Goal: Task Accomplishment & Management: Use online tool/utility

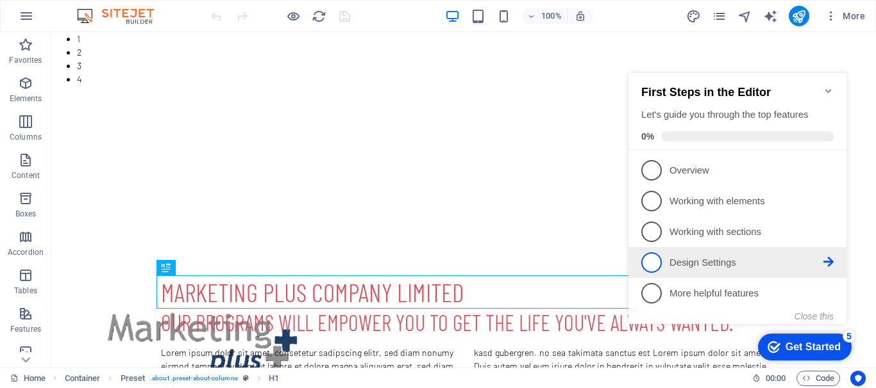
click at [715, 260] on p "Design Settings - incomplete" at bounding box center [746, 262] width 154 height 13
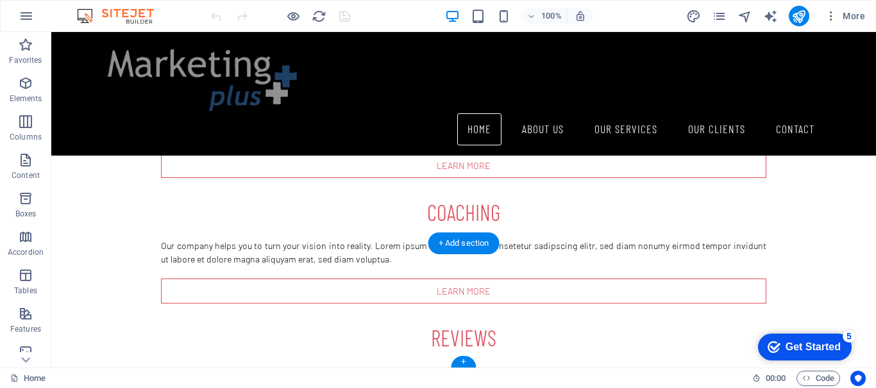
scroll to position [496, 0]
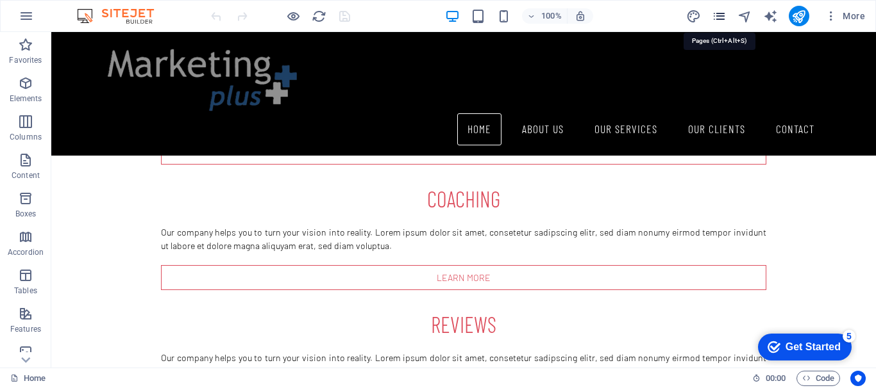
click at [714, 17] on icon "pages" at bounding box center [719, 16] width 15 height 15
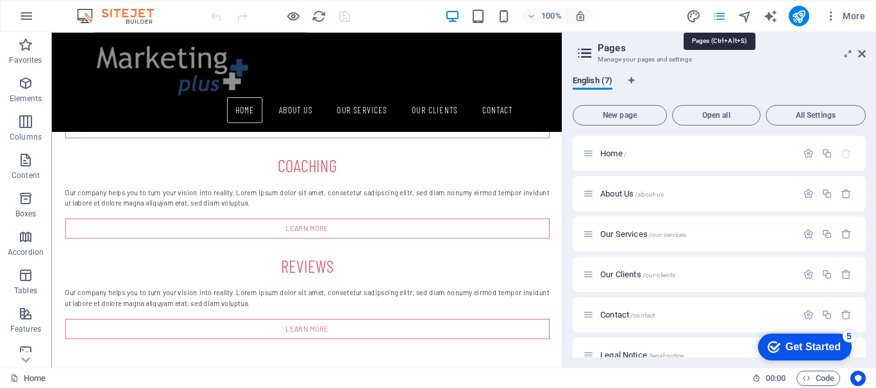
scroll to position [412, 0]
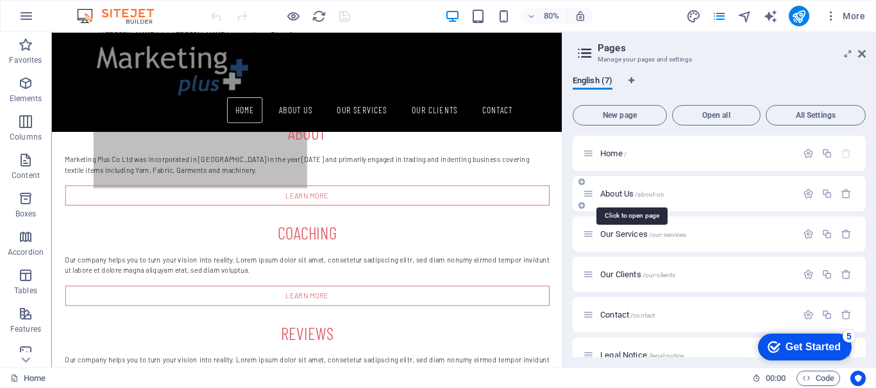
click at [613, 196] on span "About Us /about-us" at bounding box center [631, 194] width 63 height 10
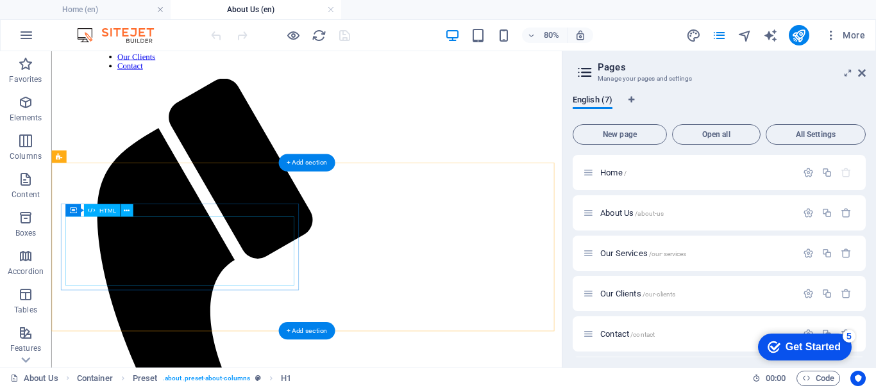
scroll to position [336, 0]
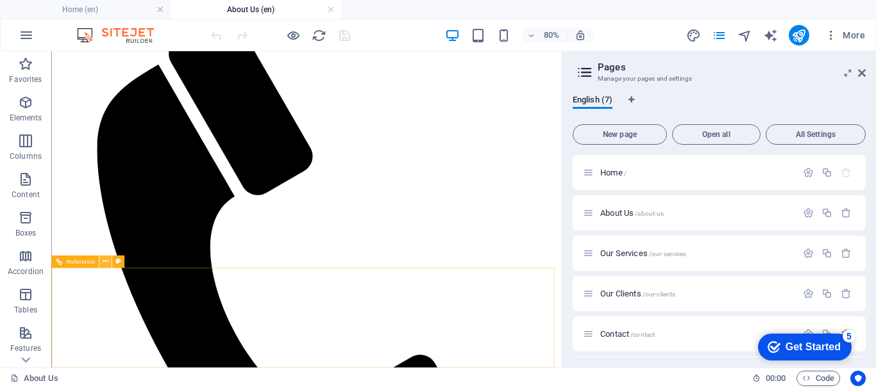
click at [104, 262] on icon at bounding box center [106, 261] width 6 height 11
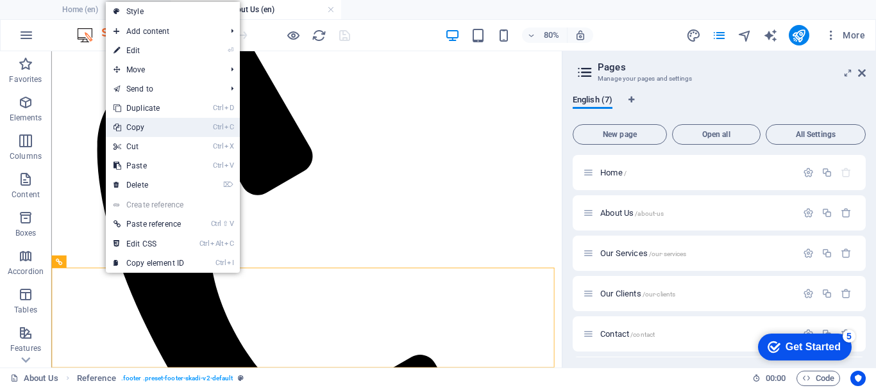
click at [144, 126] on link "Ctrl C Copy" at bounding box center [149, 127] width 86 height 19
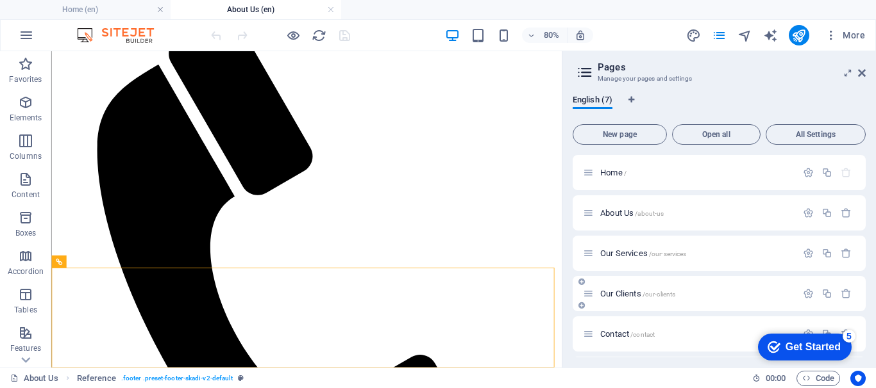
click at [628, 294] on span "Our Clients /our-clients" at bounding box center [637, 294] width 75 height 10
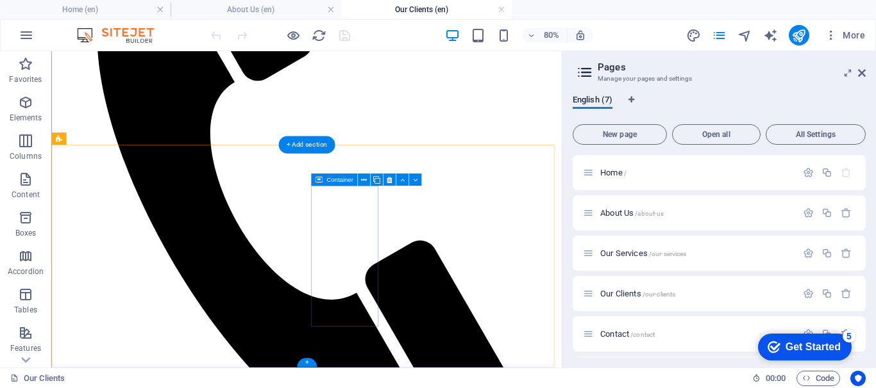
scroll to position [612, 0]
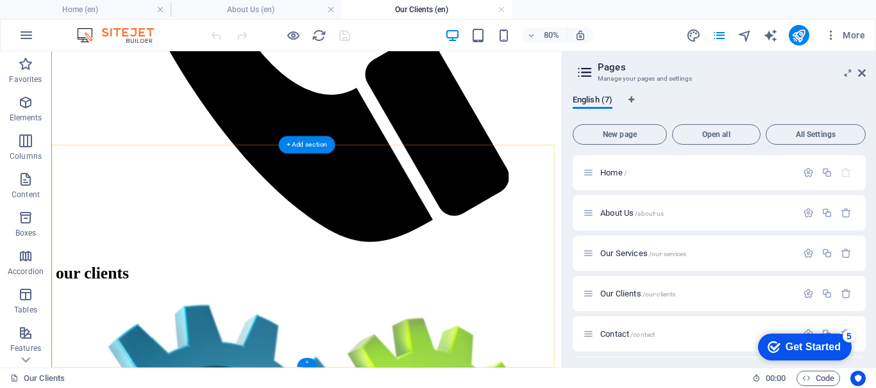
click at [308, 353] on div "+" at bounding box center [306, 362] width 20 height 9
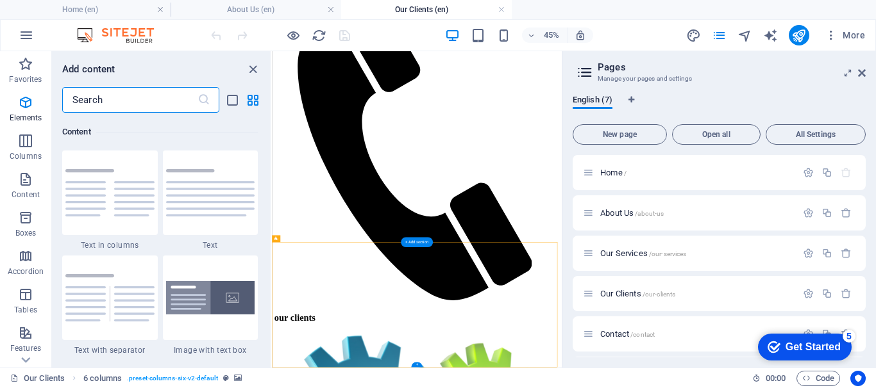
scroll to position [2243, 0]
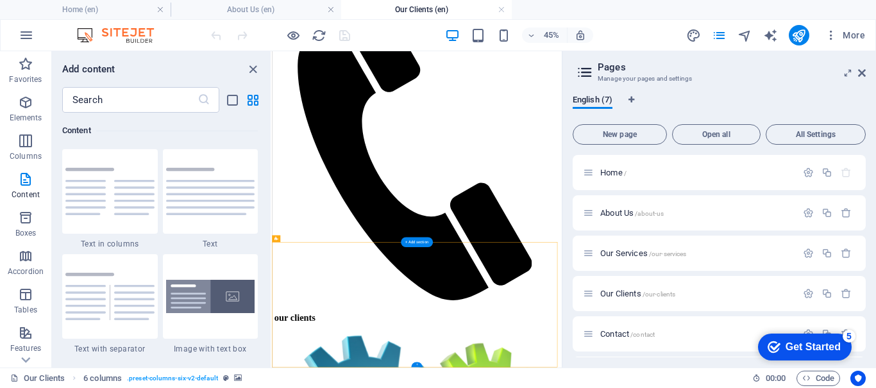
click at [415, 353] on div "+" at bounding box center [417, 365] width 12 height 5
drag, startPoint x: 691, startPoint y: 417, endPoint x: 588, endPoint y: 699, distance: 300.4
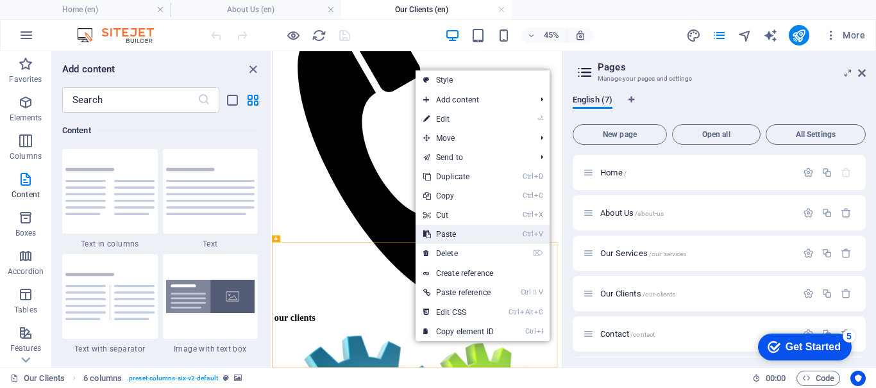
click at [454, 226] on link "Ctrl V Paste" at bounding box center [458, 234] width 86 height 19
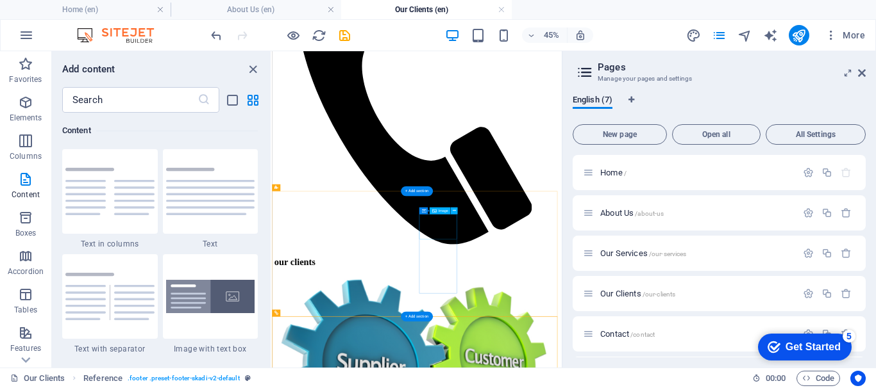
scroll to position [429, 0]
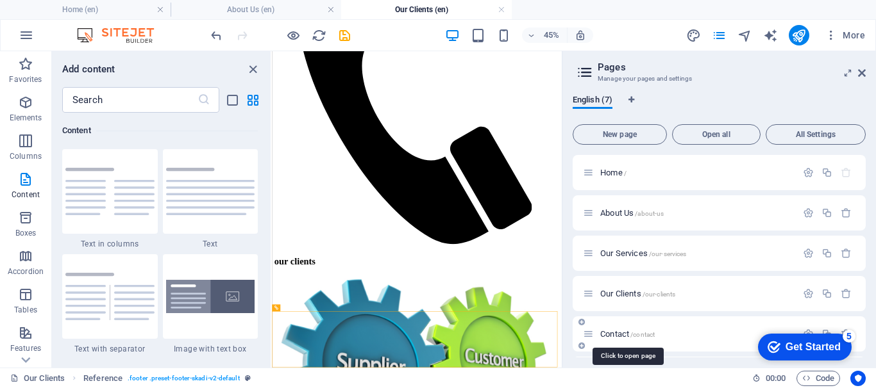
click at [621, 335] on span "Contact /contact" at bounding box center [627, 335] width 54 height 10
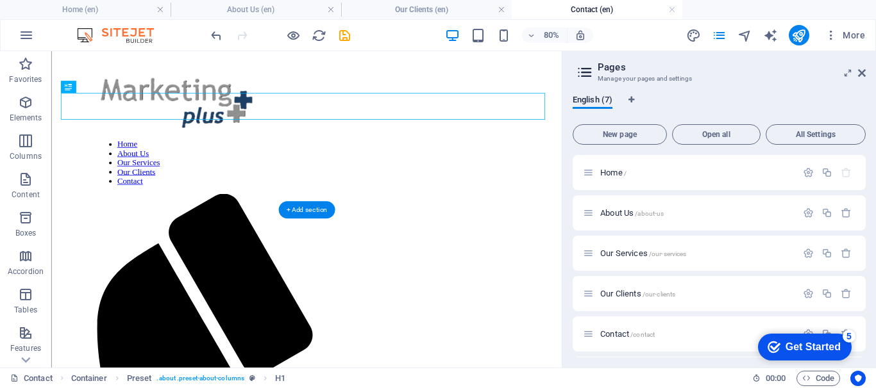
scroll to position [111, 0]
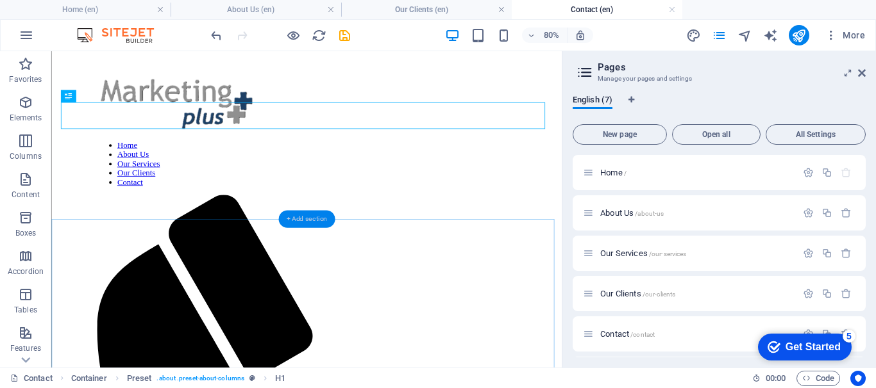
drag, startPoint x: 312, startPoint y: 219, endPoint x: 116, endPoint y: 220, distance: 195.5
click at [312, 219] on div "+ Add section" at bounding box center [306, 219] width 57 height 17
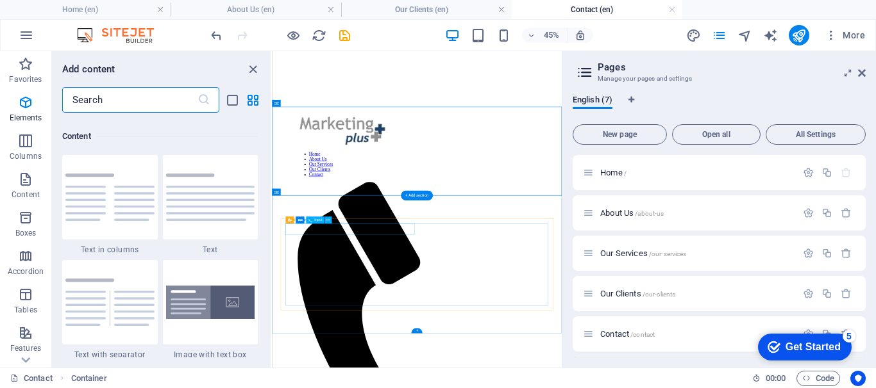
scroll to position [2243, 0]
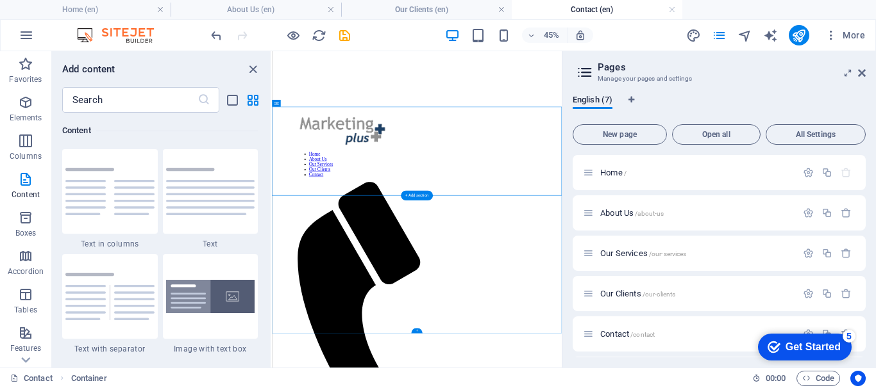
drag, startPoint x: 319, startPoint y: 628, endPoint x: 417, endPoint y: 328, distance: 315.0
click at [417, 329] on div "+" at bounding box center [417, 331] width 12 height 5
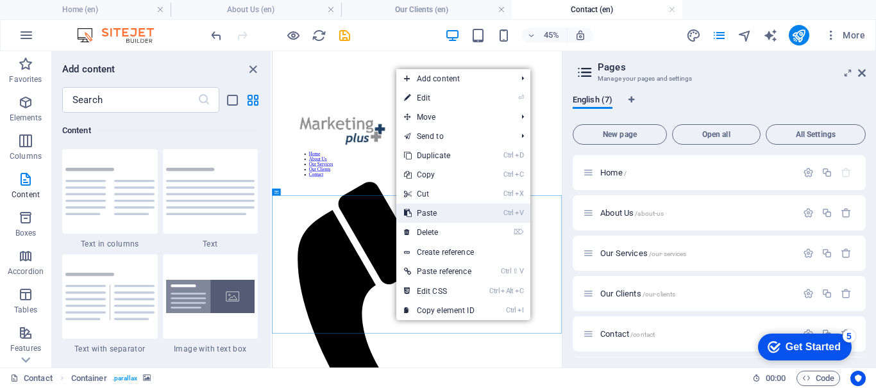
click at [426, 205] on link "Ctrl V Paste" at bounding box center [439, 213] width 86 height 19
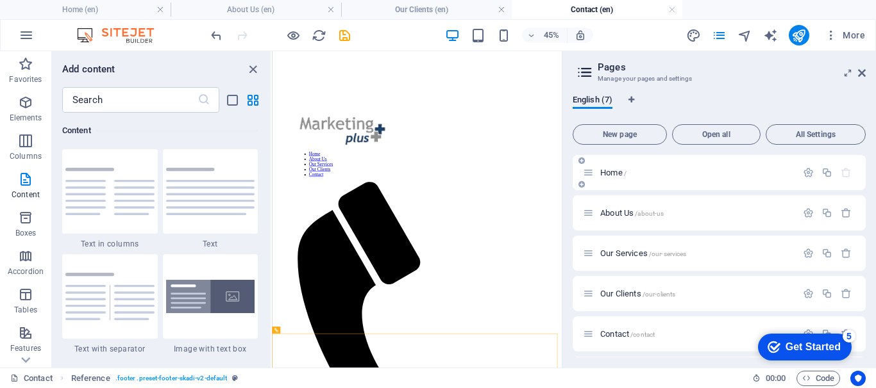
click at [613, 171] on span "Home /" at bounding box center [613, 173] width 26 height 10
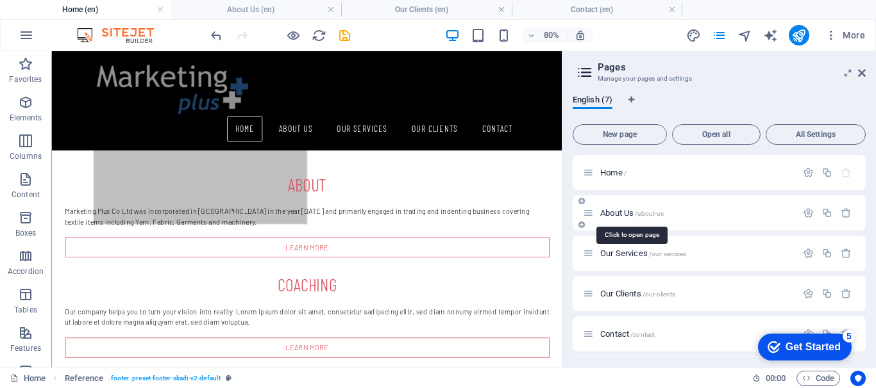
click at [620, 210] on span "About Us /about-us" at bounding box center [631, 213] width 63 height 10
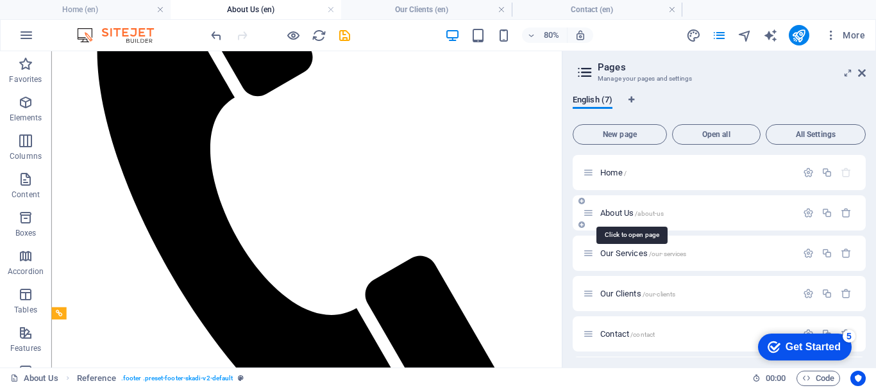
scroll to position [0, 0]
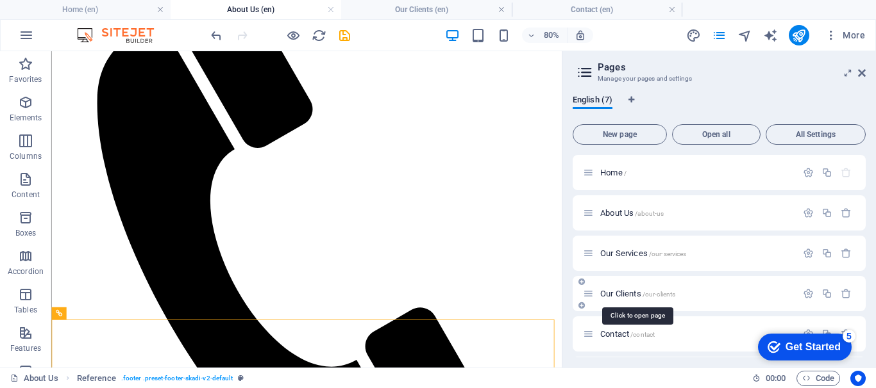
click at [630, 294] on span "Our Clients /our-clients" at bounding box center [637, 294] width 75 height 10
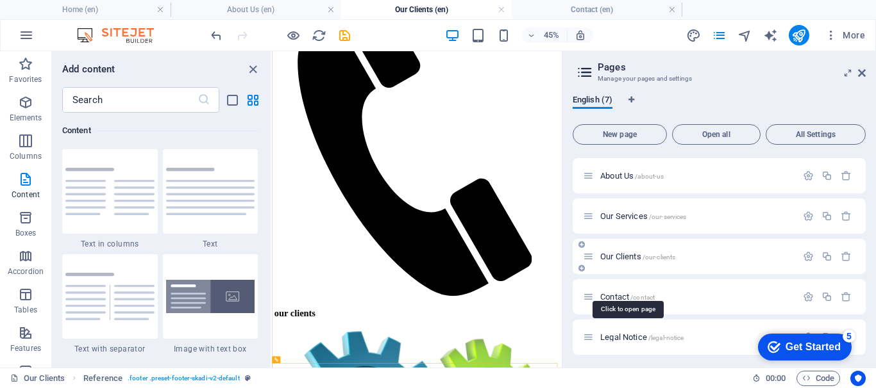
scroll to position [64, 0]
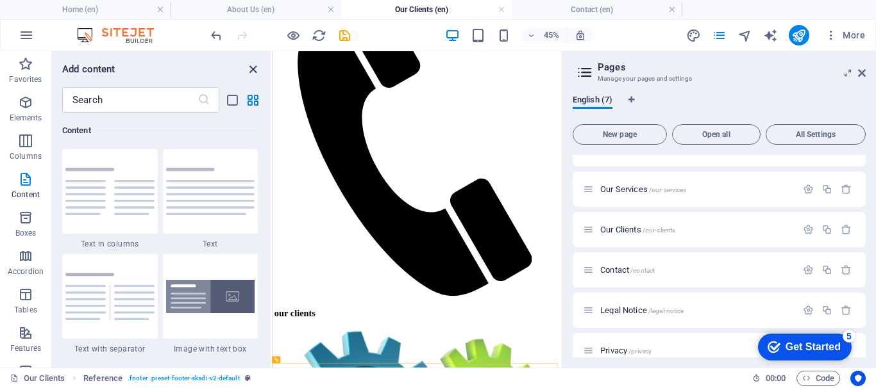
click at [250, 69] on icon "close panel" at bounding box center [253, 69] width 15 height 15
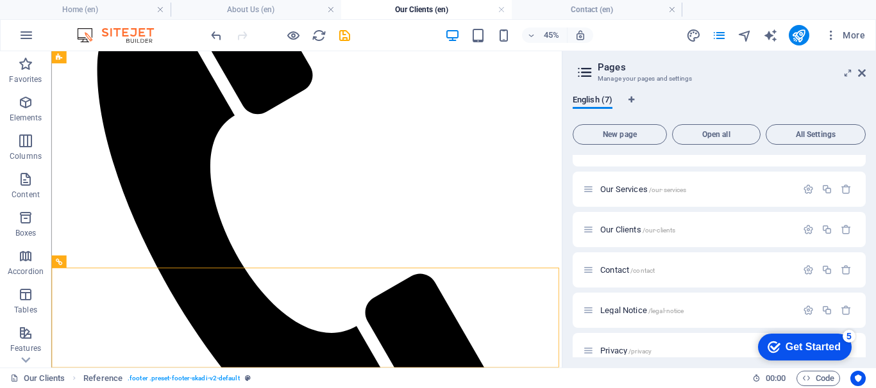
scroll to position [737, 0]
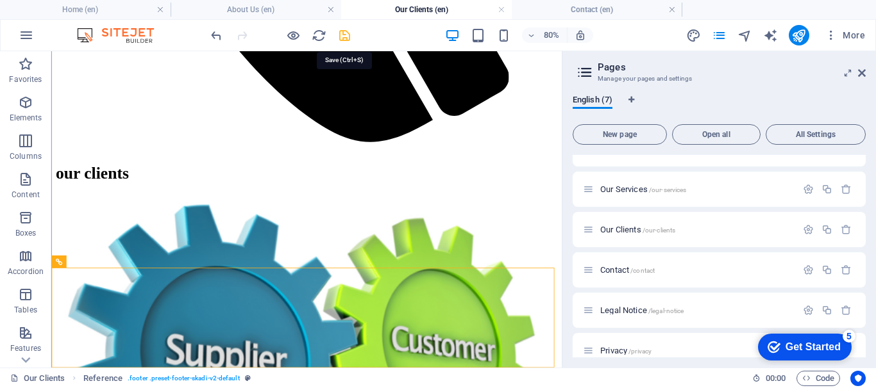
drag, startPoint x: 344, startPoint y: 32, endPoint x: 305, endPoint y: 101, distance: 79.0
click at [344, 32] on icon "save" at bounding box center [344, 35] width 15 height 15
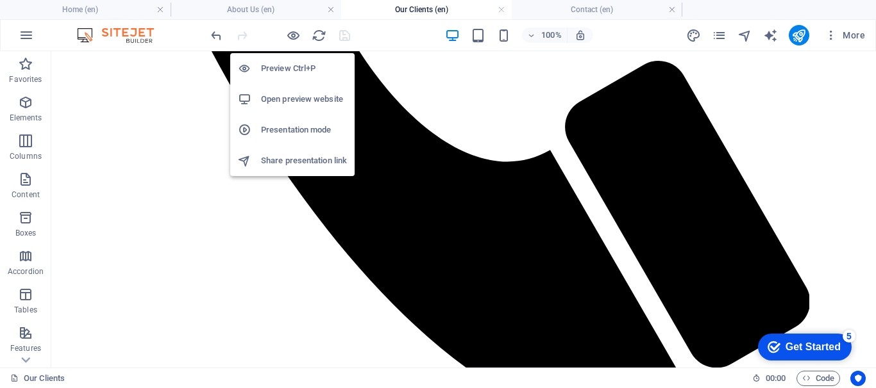
click at [292, 94] on h6 "Open preview website" at bounding box center [304, 99] width 86 height 15
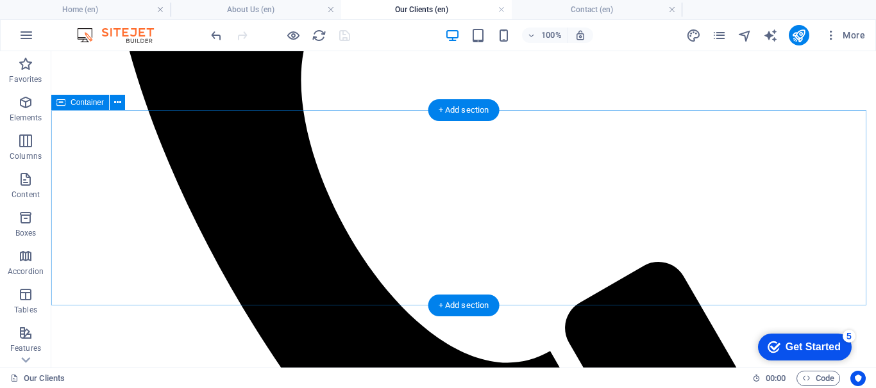
scroll to position [544, 0]
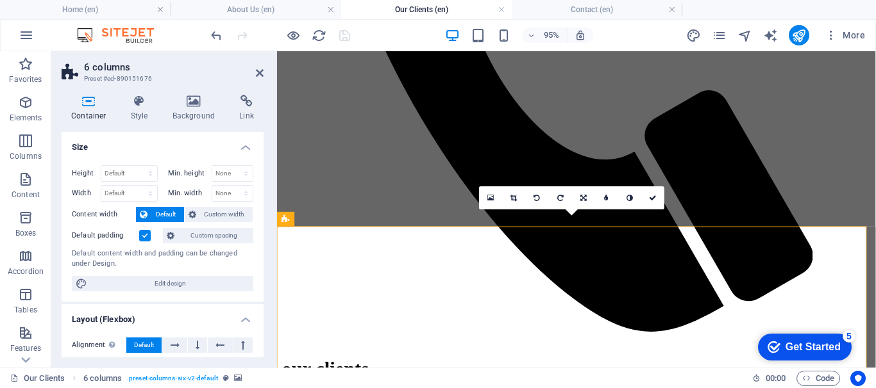
scroll to position [541, 0]
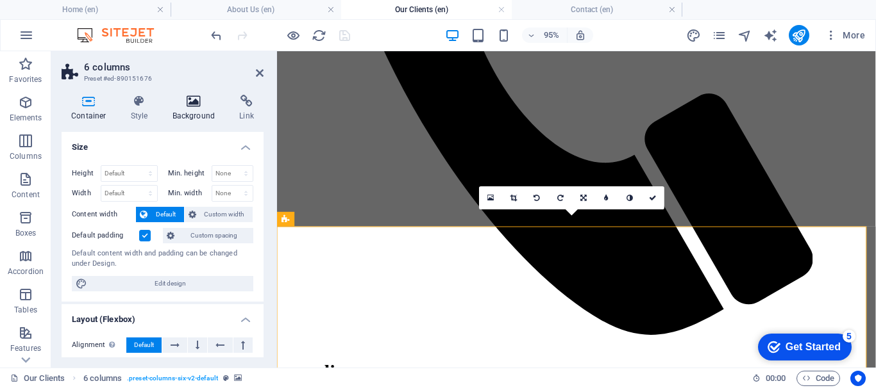
click at [187, 99] on icon at bounding box center [194, 101] width 62 height 13
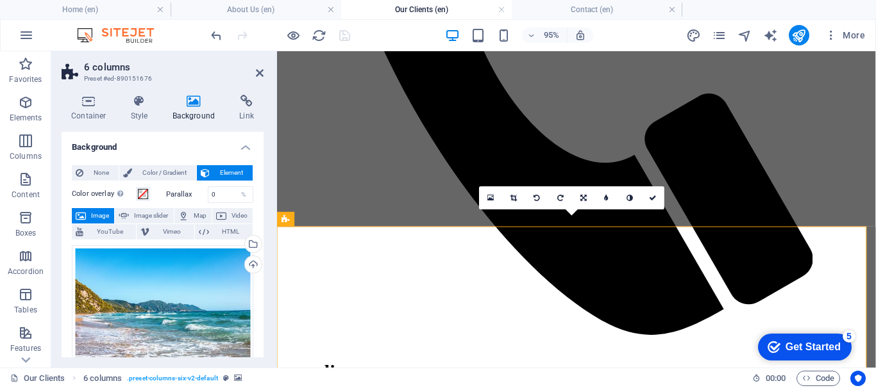
click at [194, 99] on icon at bounding box center [194, 101] width 62 height 13
click at [102, 168] on span "None" at bounding box center [101, 172] width 28 height 15
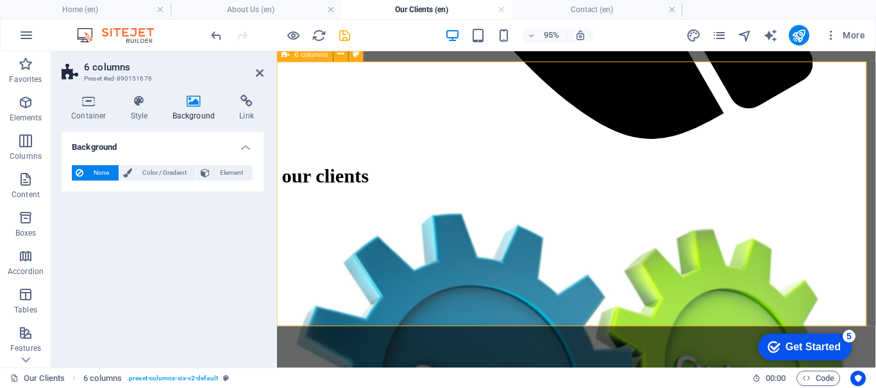
scroll to position [796, 0]
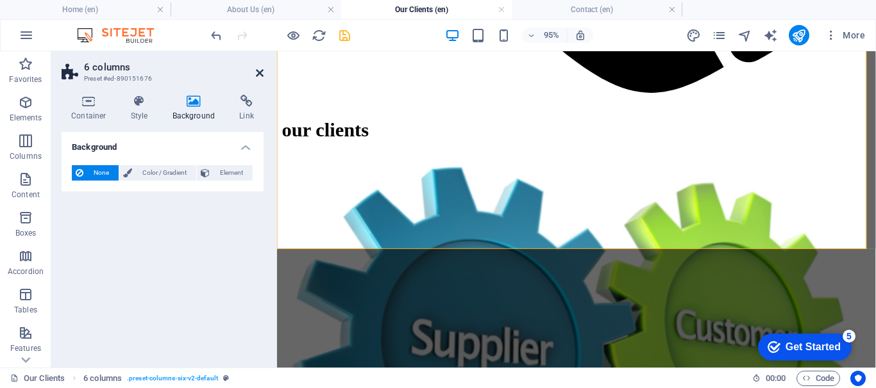
click at [261, 72] on icon at bounding box center [260, 73] width 8 height 10
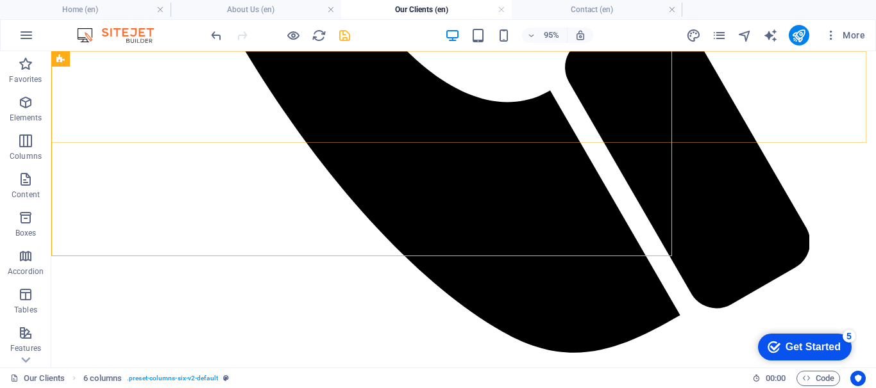
scroll to position [799, 0]
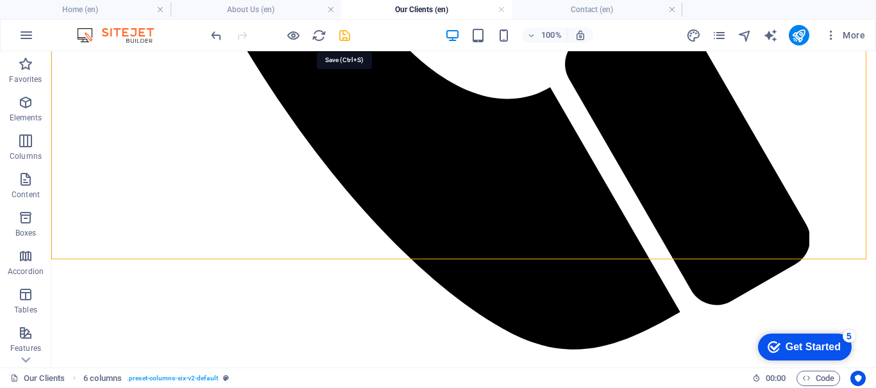
click at [340, 33] on icon "save" at bounding box center [344, 35] width 15 height 15
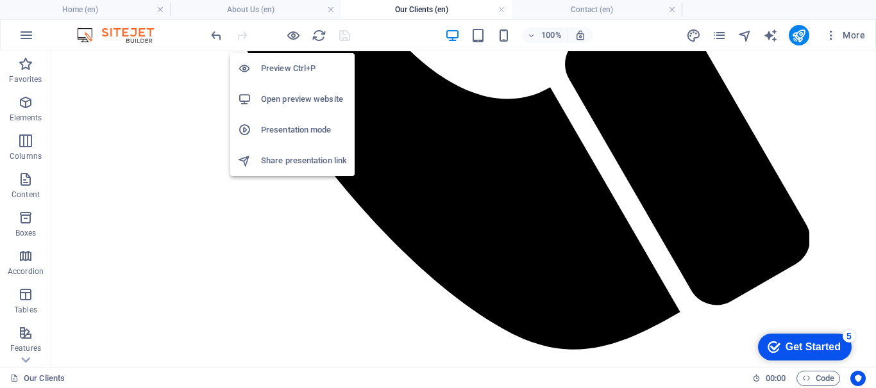
click at [299, 101] on h6 "Open preview website" at bounding box center [304, 99] width 86 height 15
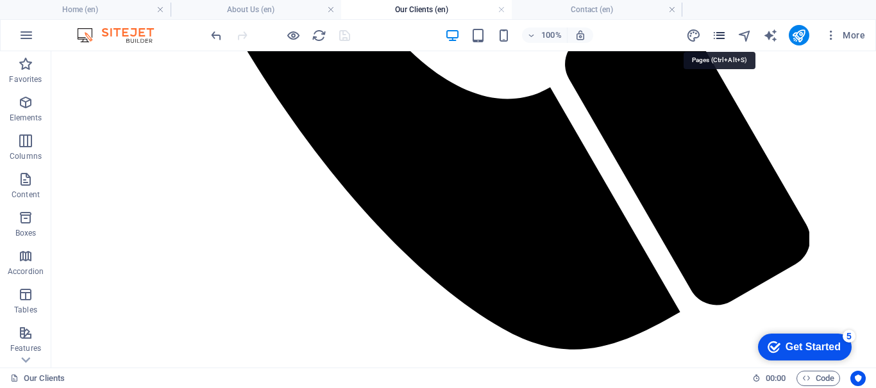
click at [719, 32] on icon "pages" at bounding box center [719, 35] width 15 height 15
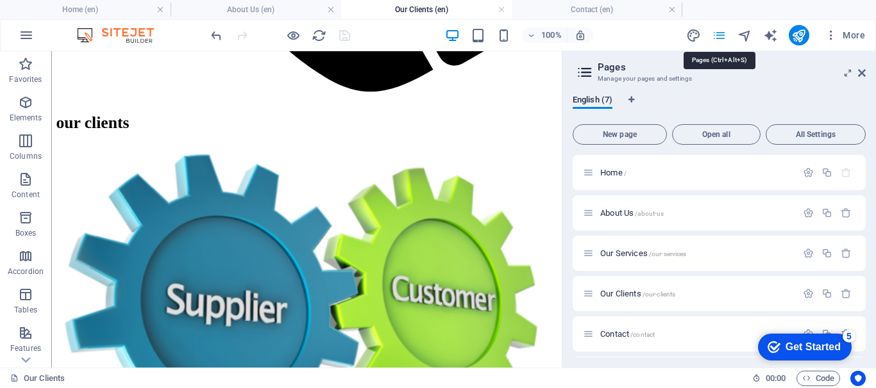
scroll to position [737, 0]
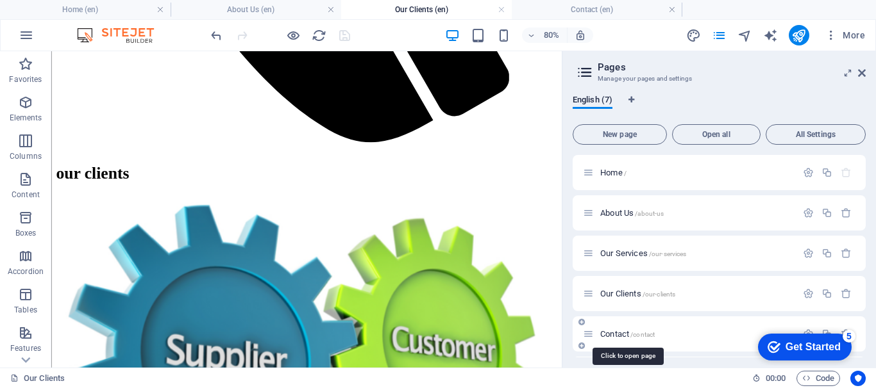
click at [632, 333] on span "/contact" at bounding box center [642, 334] width 24 height 7
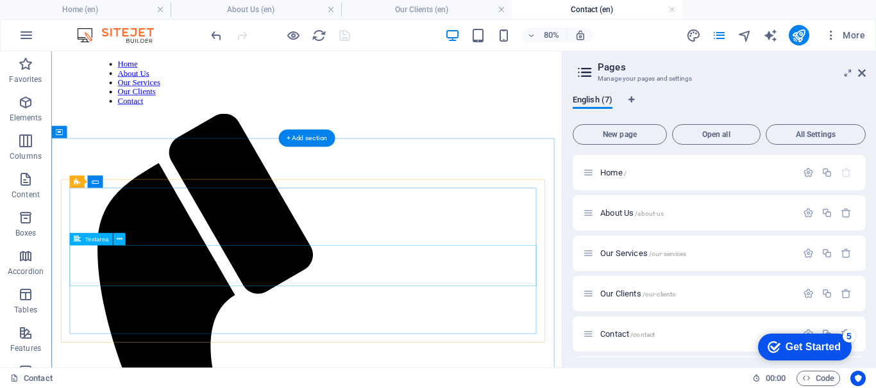
scroll to position [128, 0]
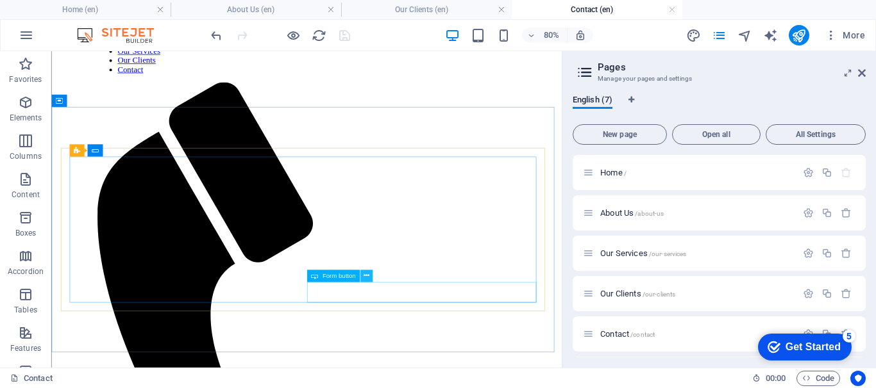
click at [369, 276] on icon at bounding box center [366, 276] width 6 height 11
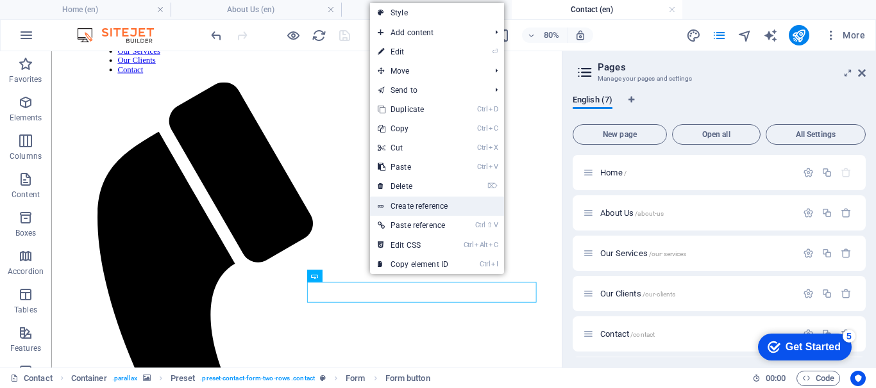
click at [432, 205] on link "Create reference" at bounding box center [437, 206] width 134 height 19
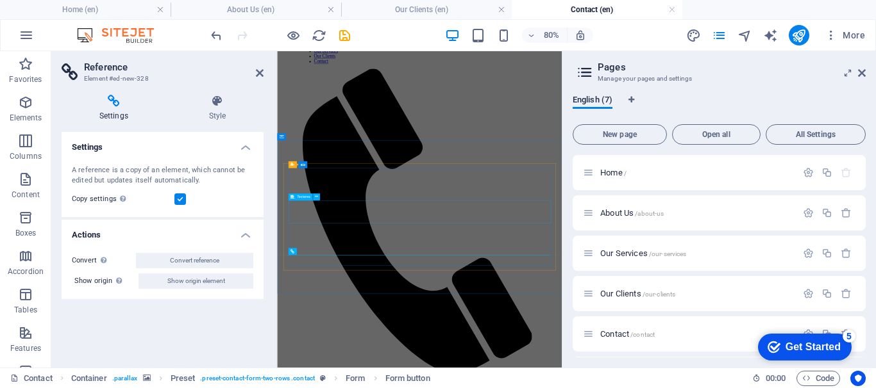
scroll to position [0, 0]
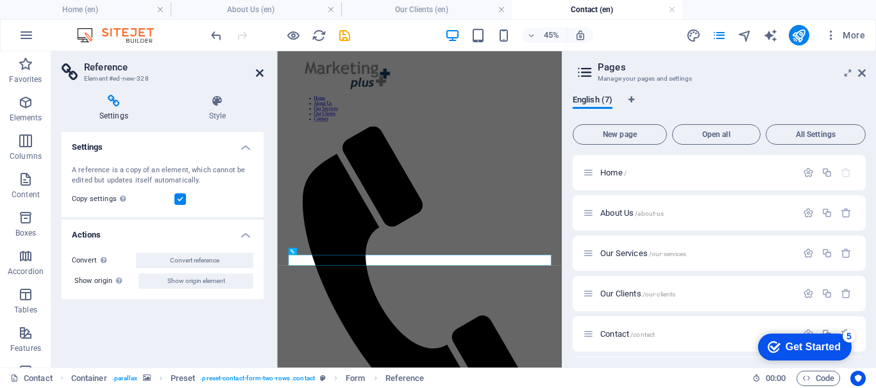
click at [258, 75] on icon at bounding box center [260, 73] width 8 height 10
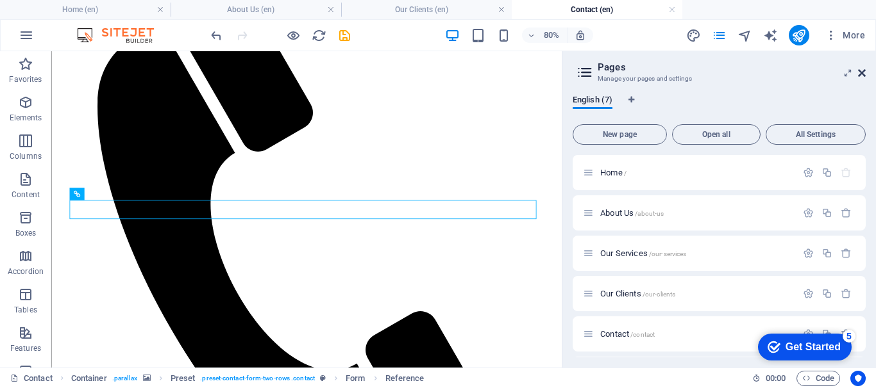
click at [796, 71] on icon at bounding box center [862, 73] width 8 height 10
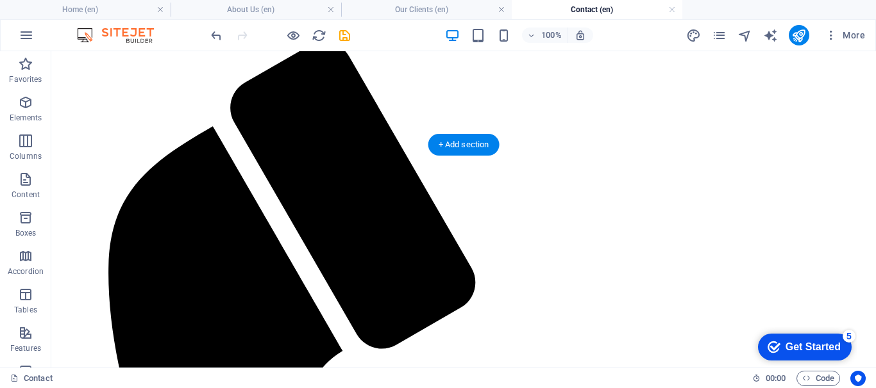
scroll to position [203, 0]
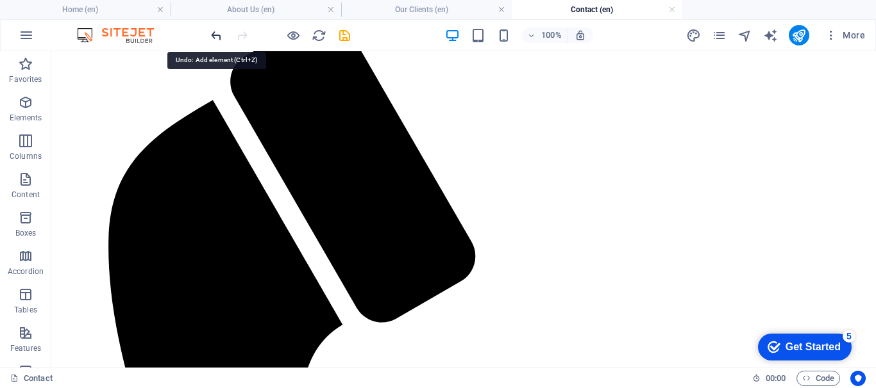
click at [215, 34] on icon "undo" at bounding box center [216, 35] width 15 height 15
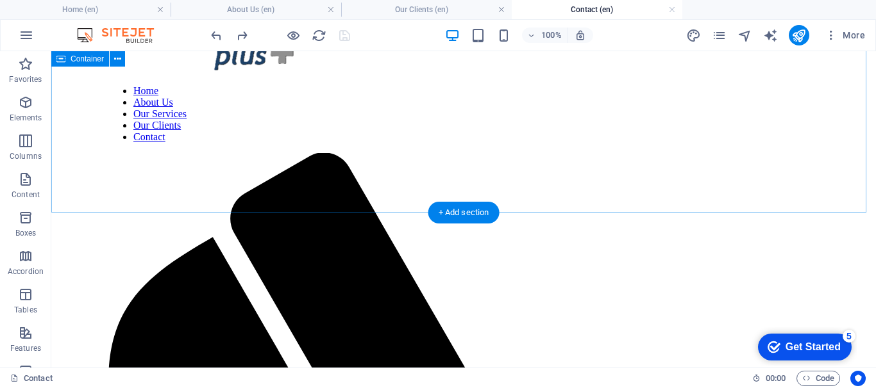
scroll to position [138, 0]
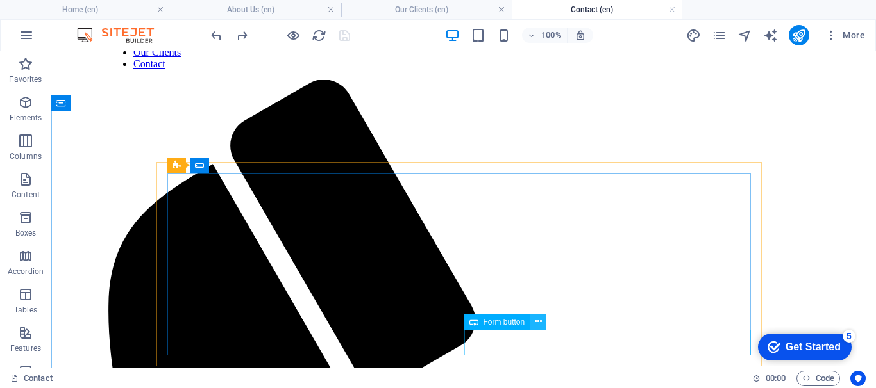
click at [540, 322] on icon at bounding box center [538, 321] width 7 height 13
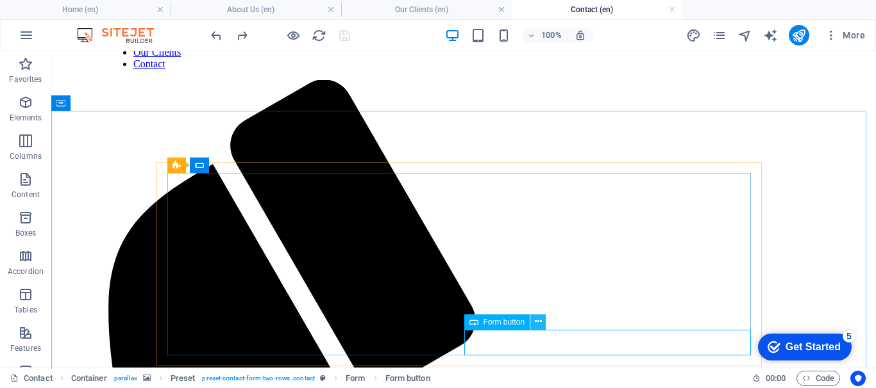
click at [537, 322] on icon at bounding box center [538, 321] width 7 height 13
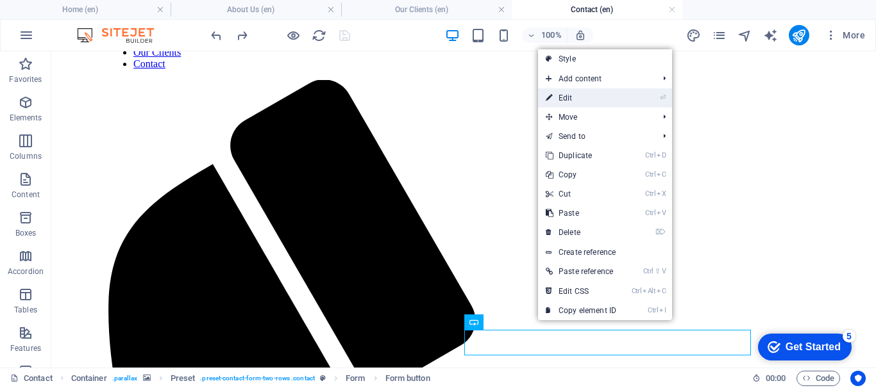
click at [586, 94] on link "⏎ Edit" at bounding box center [581, 97] width 86 height 19
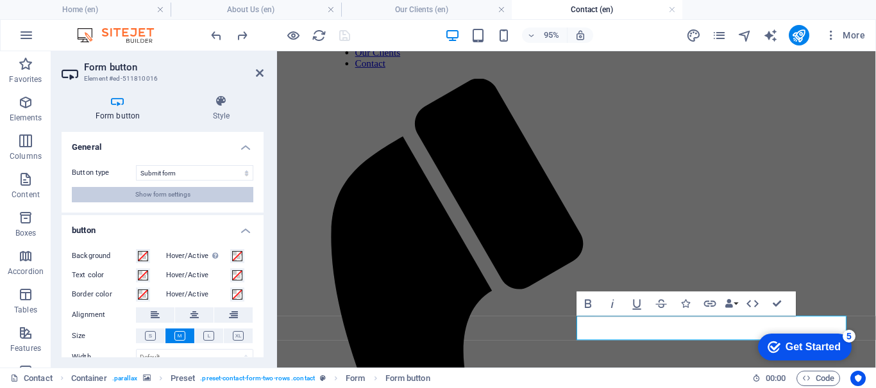
click at [186, 191] on span "Show form settings" at bounding box center [162, 194] width 55 height 15
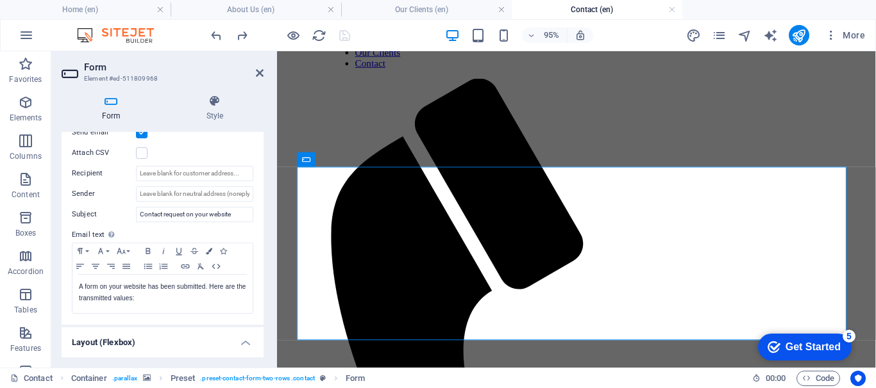
scroll to position [290, 0]
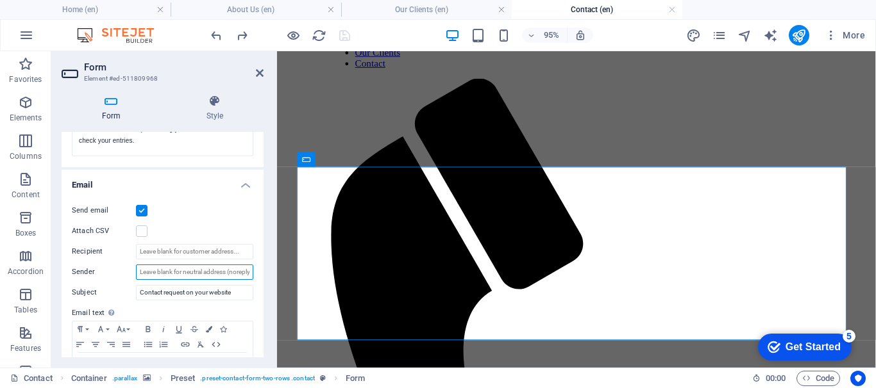
click at [187, 270] on input "Sender" at bounding box center [194, 272] width 117 height 15
type input "[EMAIL_ADDRESS][DOMAIN_NAME]"
click at [191, 254] on input "Recipient" at bounding box center [194, 251] width 117 height 15
type input "[EMAIL_ADDRESS][DOMAIN_NAME]"
click at [140, 231] on label at bounding box center [142, 232] width 12 height 12
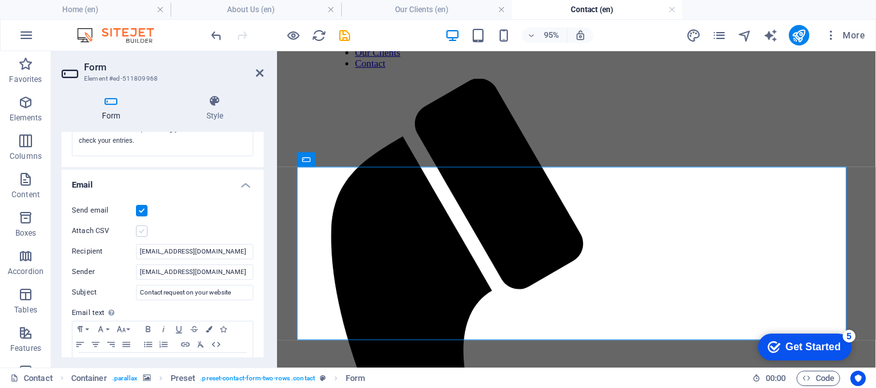
click at [0, 0] on input "Attach CSV" at bounding box center [0, 0] width 0 height 0
drag, startPoint x: 342, startPoint y: 30, endPoint x: 298, endPoint y: 112, distance: 93.2
click at [342, 30] on icon "save" at bounding box center [344, 35] width 15 height 15
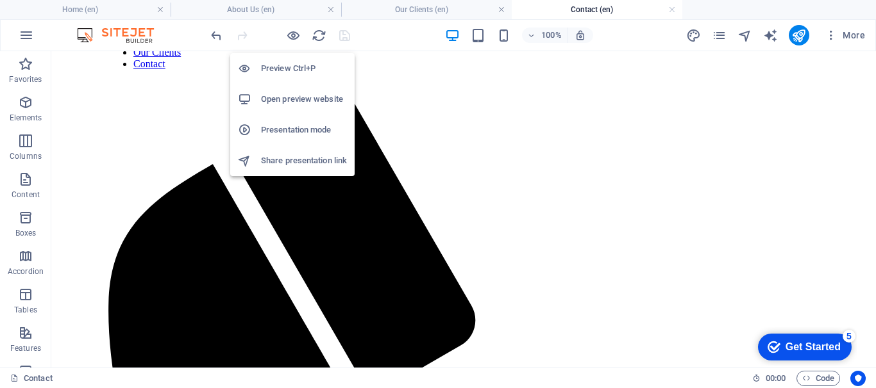
click at [280, 95] on h6 "Open preview website" at bounding box center [304, 99] width 86 height 15
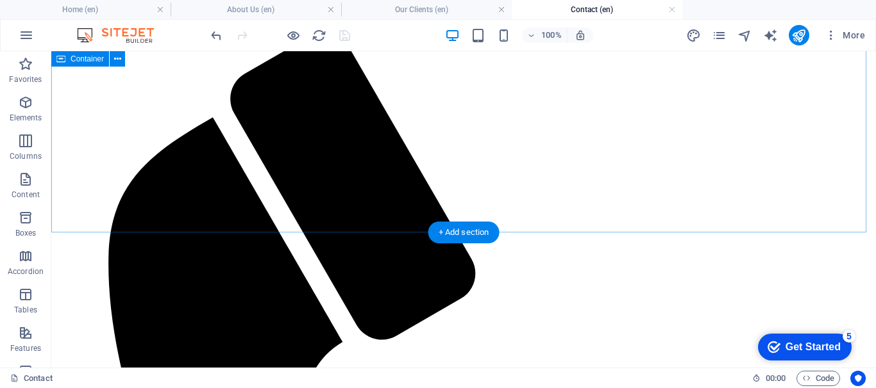
scroll to position [0, 0]
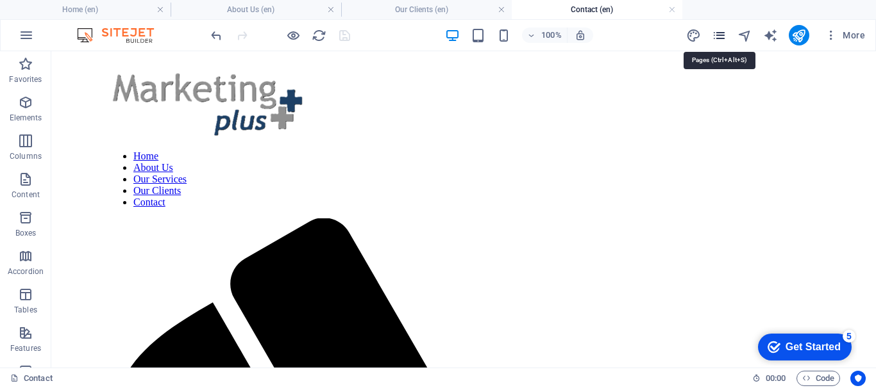
click at [719, 29] on icon "pages" at bounding box center [719, 35] width 15 height 15
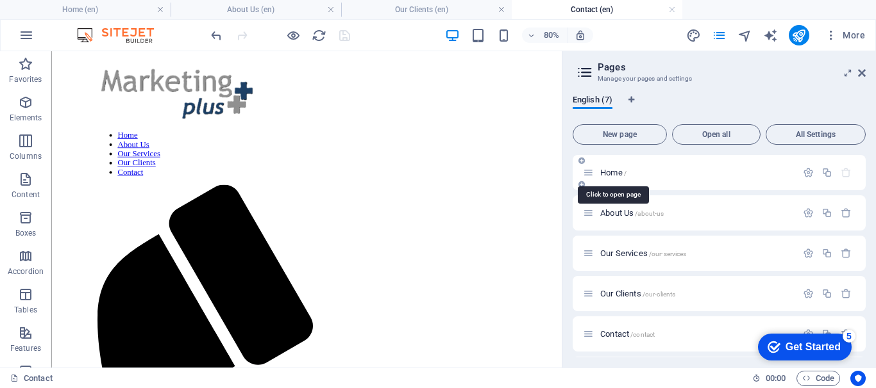
click at [613, 171] on span "Home /" at bounding box center [613, 173] width 26 height 10
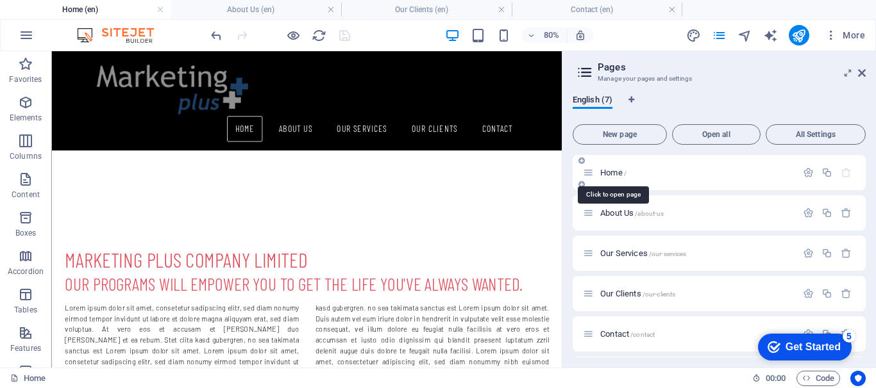
scroll to position [371, 0]
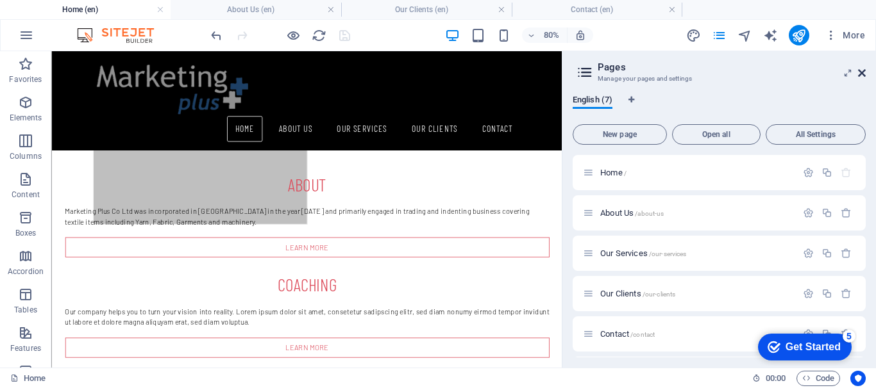
click at [796, 69] on icon at bounding box center [862, 73] width 8 height 10
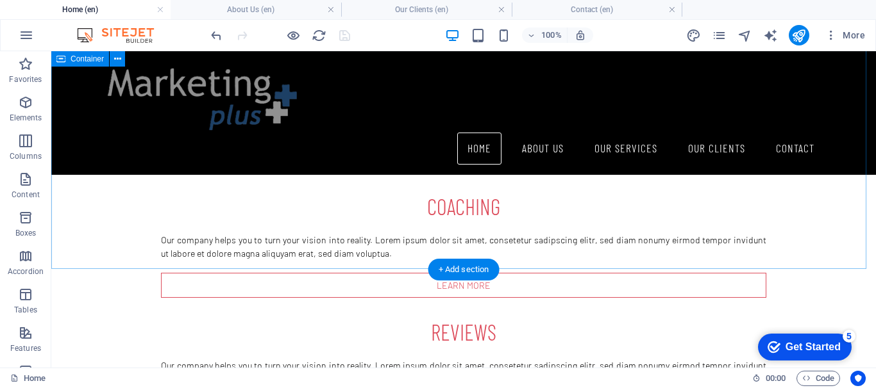
scroll to position [515, 0]
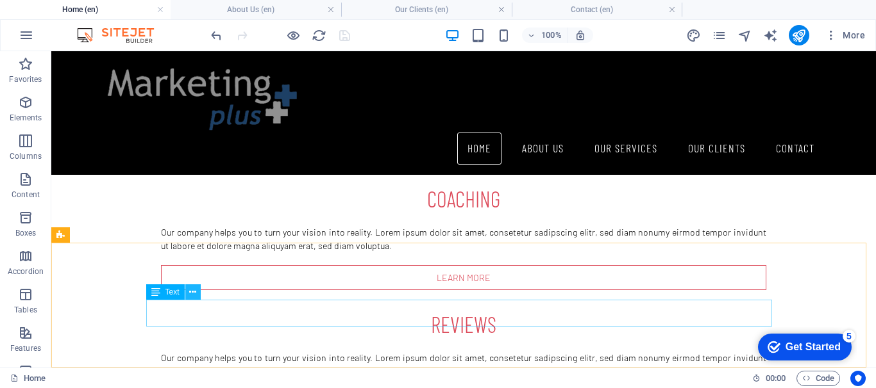
click at [194, 294] on icon at bounding box center [192, 292] width 7 height 13
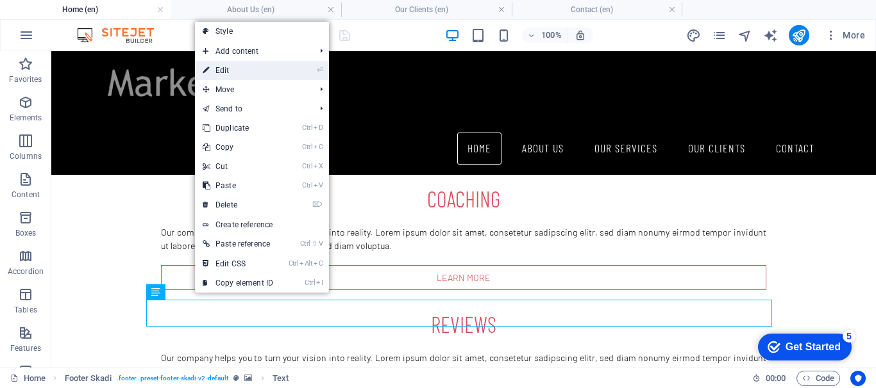
click at [224, 67] on link "⏎ Edit" at bounding box center [238, 70] width 86 height 19
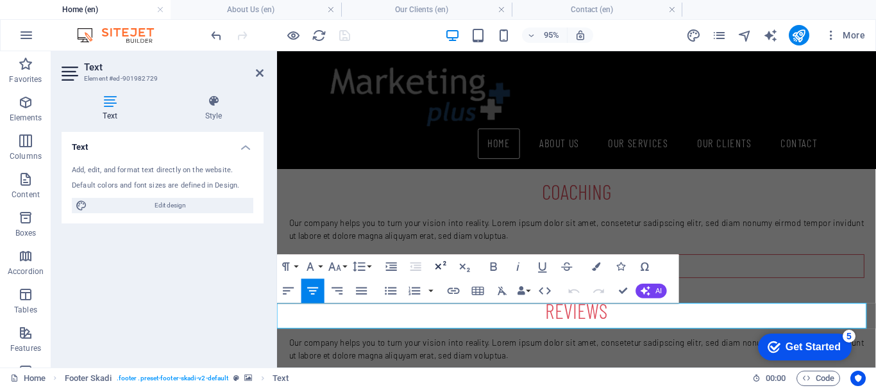
scroll to position [512, 0]
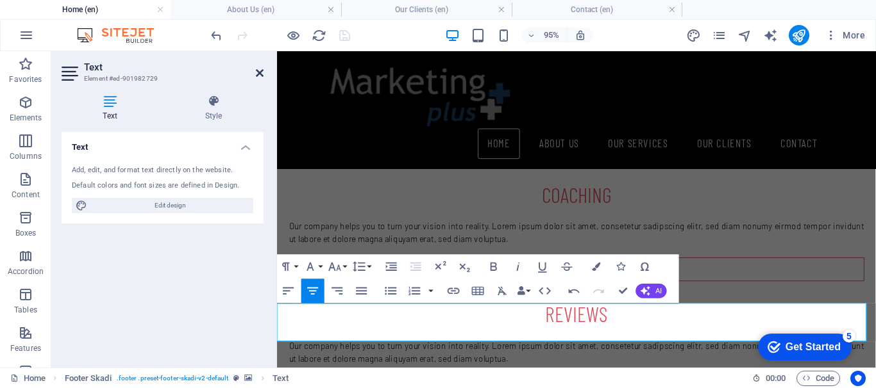
click at [261, 74] on icon at bounding box center [260, 73] width 8 height 10
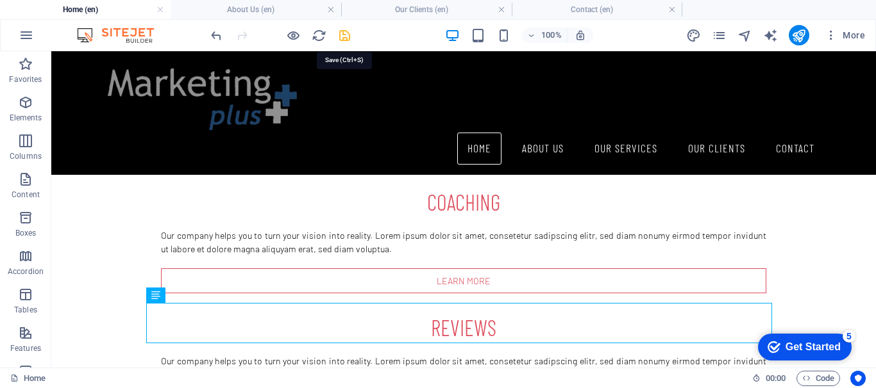
click at [344, 33] on icon "save" at bounding box center [344, 35] width 15 height 15
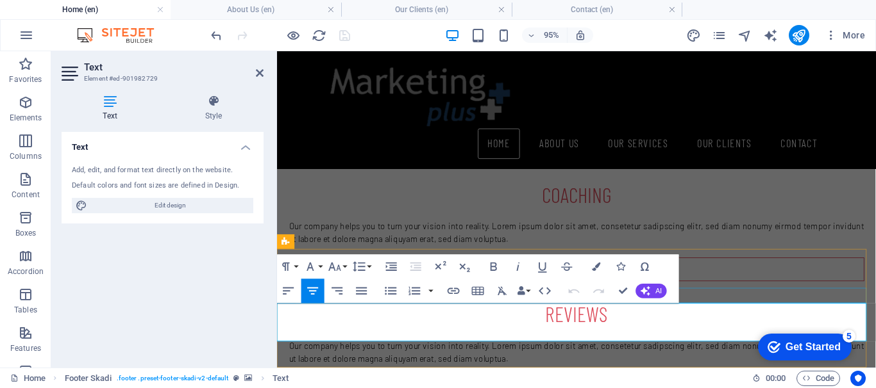
drag, startPoint x: 415, startPoint y: 323, endPoint x: 756, endPoint y: 312, distance: 340.6
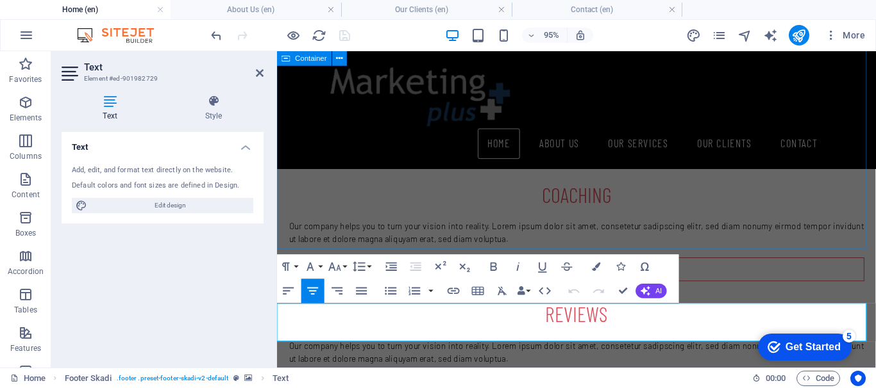
copy p "[STREET_ADDRESS][PERSON_NAME]"
click at [258, 71] on icon at bounding box center [260, 73] width 8 height 10
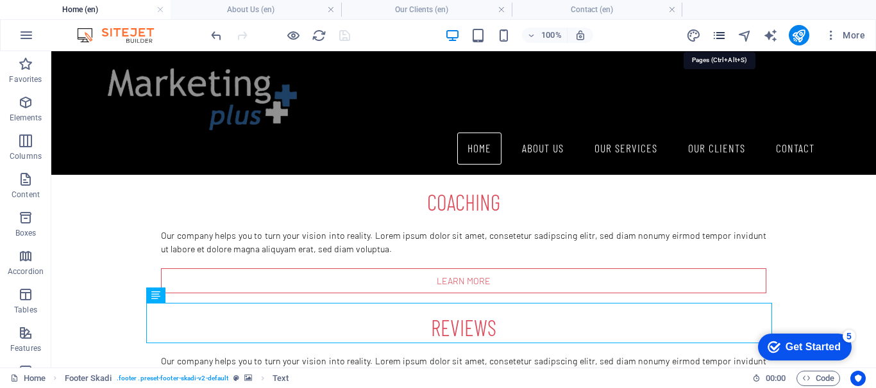
click at [712, 33] on icon "pages" at bounding box center [719, 35] width 15 height 15
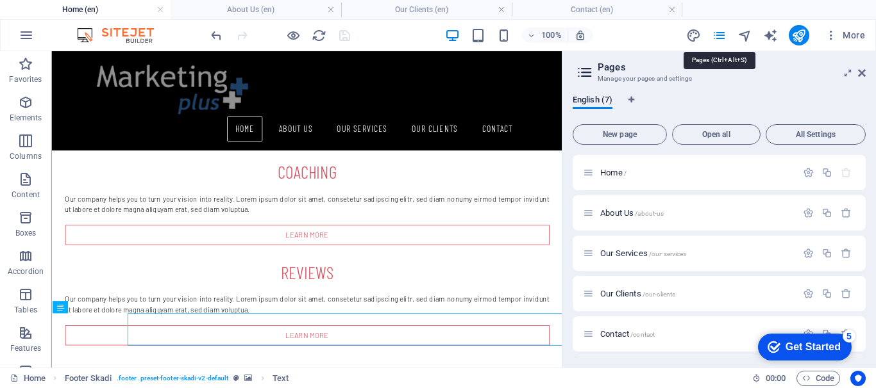
scroll to position [436, 0]
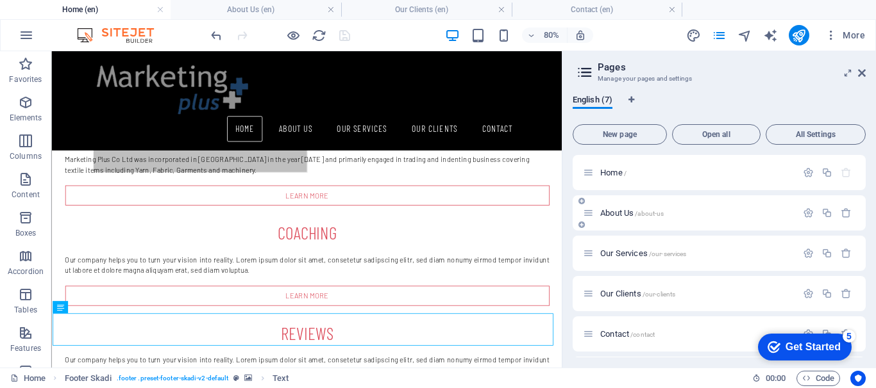
click at [613, 211] on span "About Us /about-us" at bounding box center [631, 213] width 63 height 10
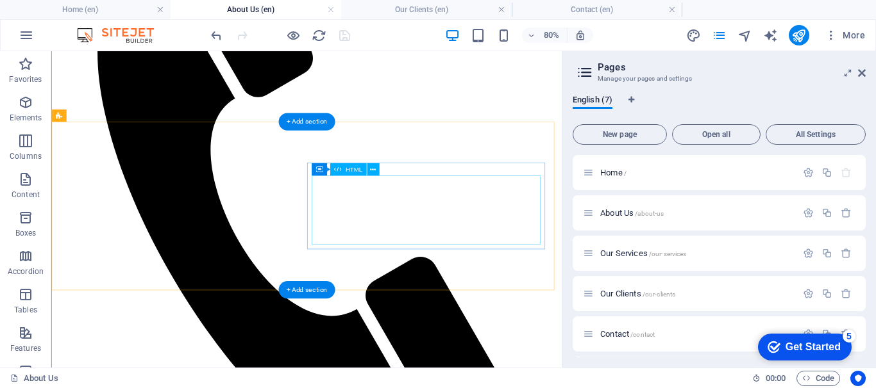
scroll to position [336, 0]
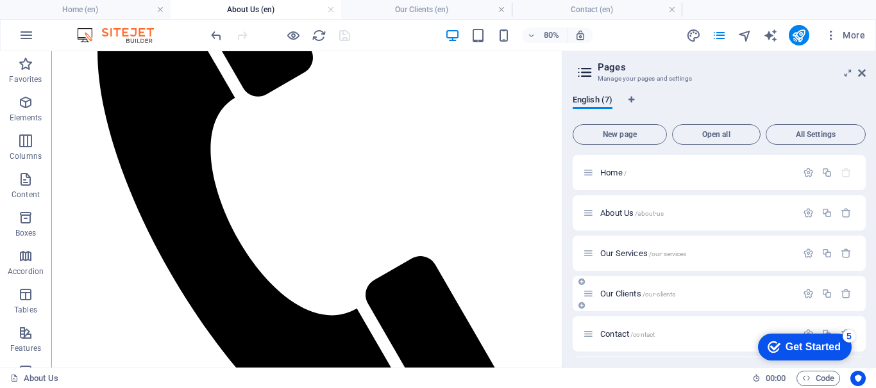
click at [626, 293] on span "Our Clients /our-clients" at bounding box center [637, 294] width 75 height 10
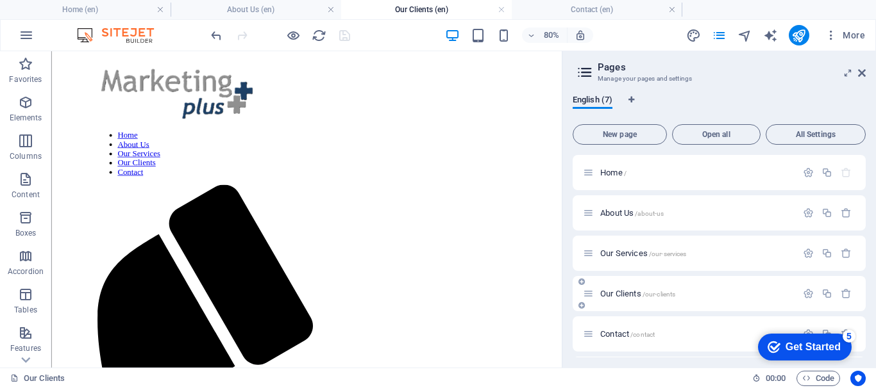
scroll to position [737, 0]
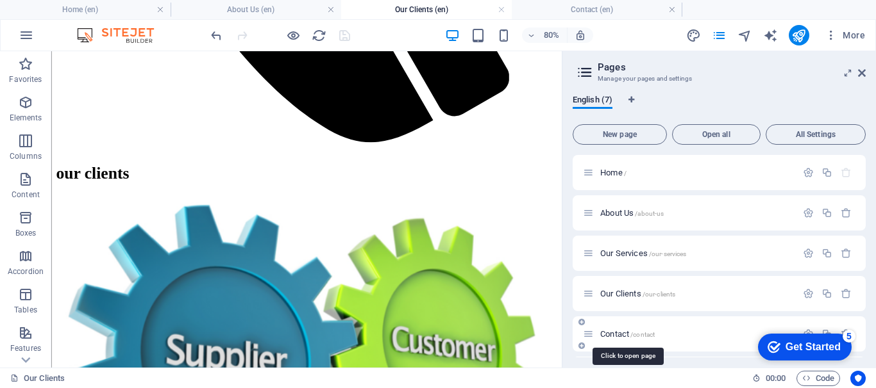
click at [634, 335] on span "/contact" at bounding box center [642, 334] width 24 height 7
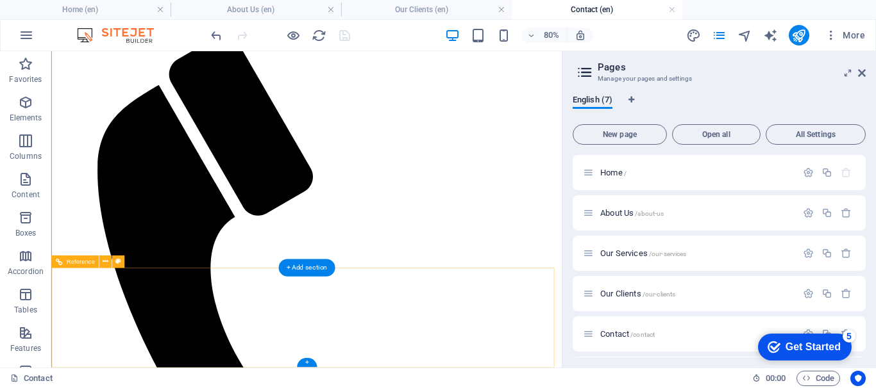
scroll to position [234, 0]
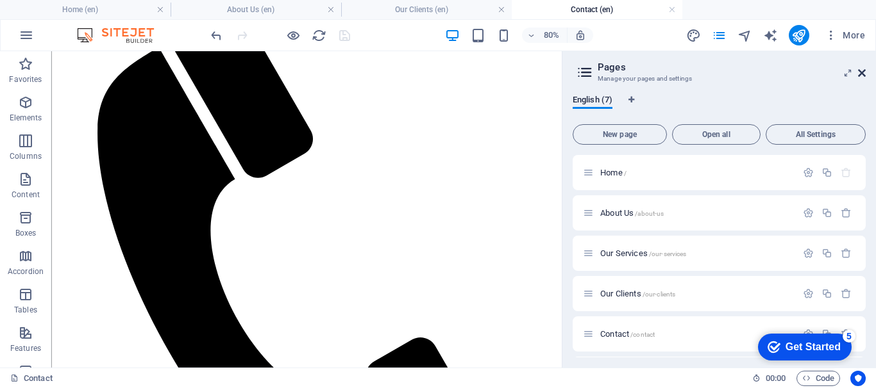
click at [796, 73] on icon at bounding box center [862, 73] width 8 height 10
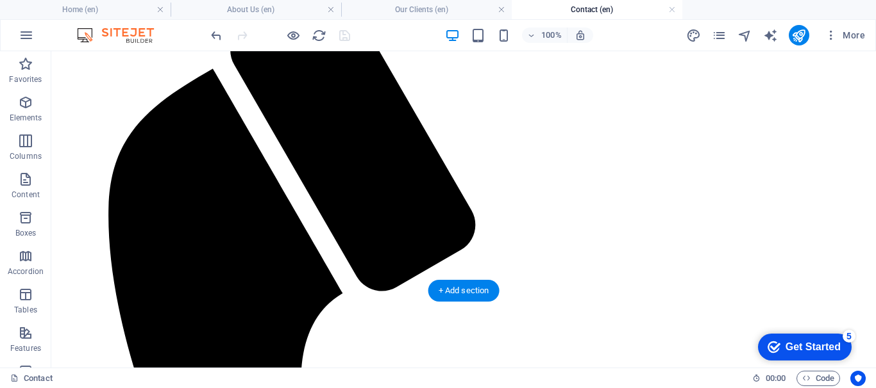
scroll to position [313, 0]
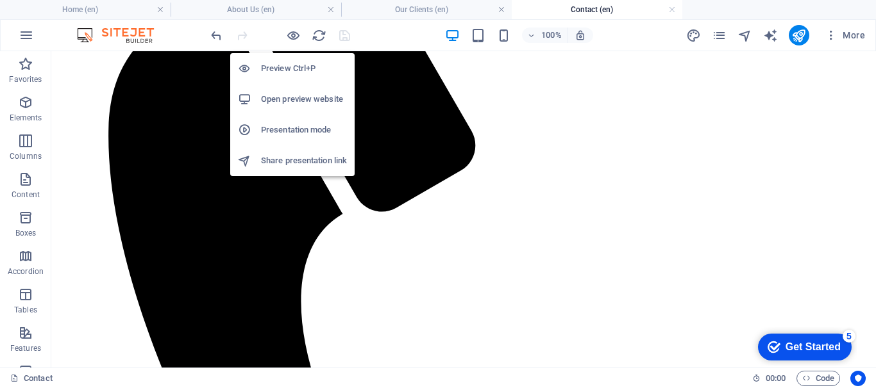
click at [280, 96] on h6 "Open preview website" at bounding box center [304, 99] width 86 height 15
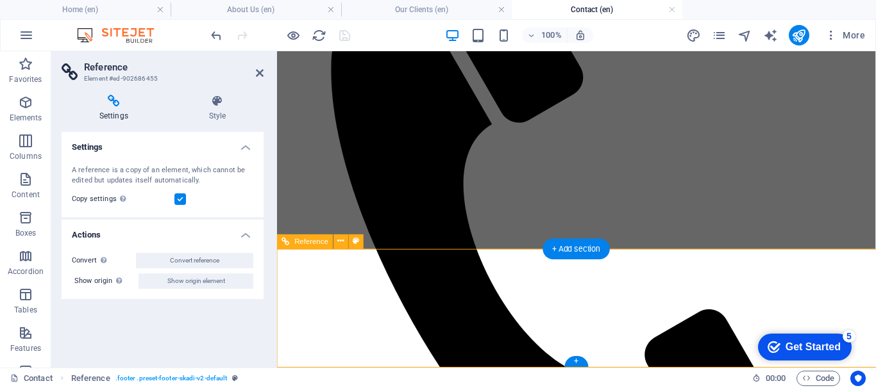
scroll to position [297, 0]
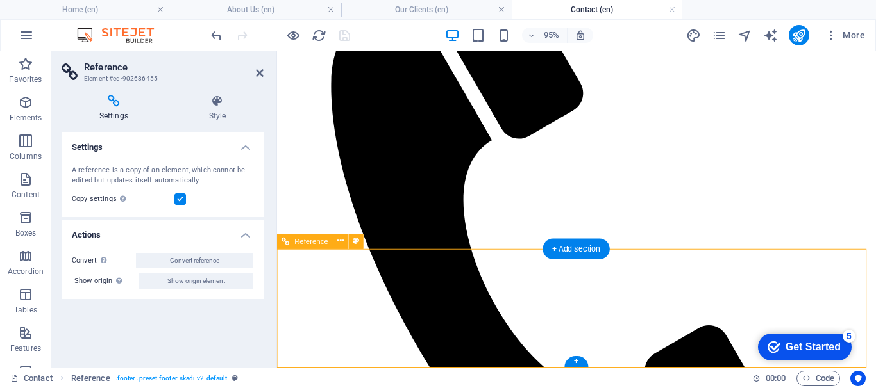
drag, startPoint x: 260, startPoint y: 72, endPoint x: 399, endPoint y: 279, distance: 249.1
click at [260, 72] on icon at bounding box center [260, 73] width 8 height 10
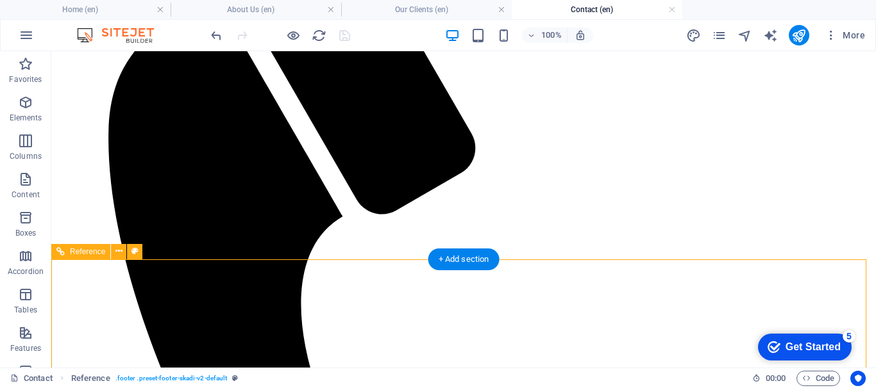
scroll to position [313, 0]
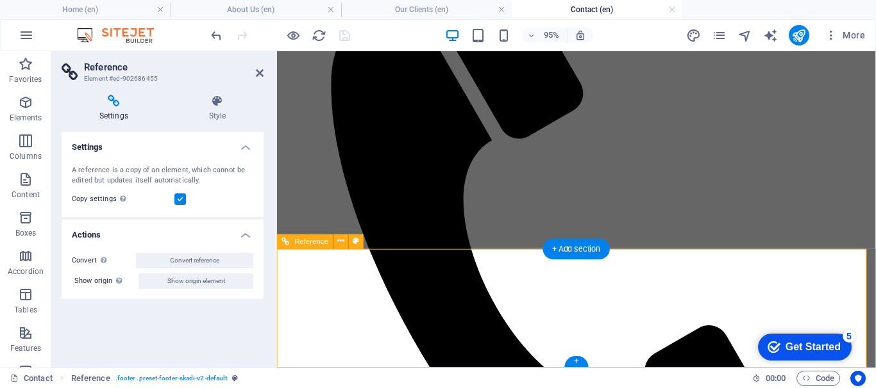
drag, startPoint x: 259, startPoint y: 77, endPoint x: 220, endPoint y: 30, distance: 61.0
click at [259, 77] on icon at bounding box center [260, 73] width 8 height 10
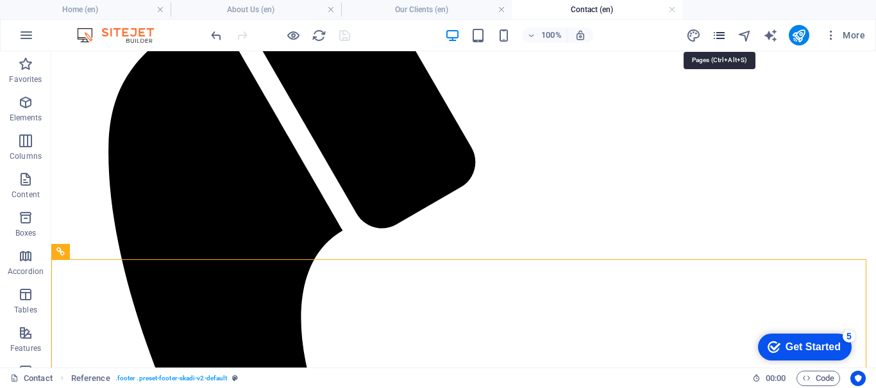
click at [721, 36] on icon "pages" at bounding box center [719, 35] width 15 height 15
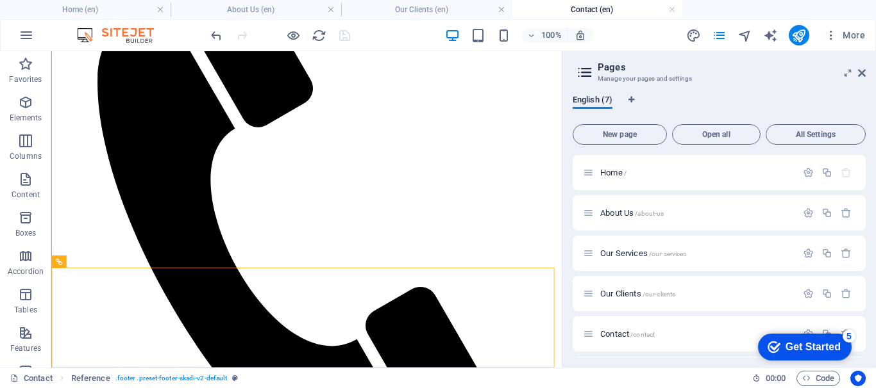
scroll to position [234, 0]
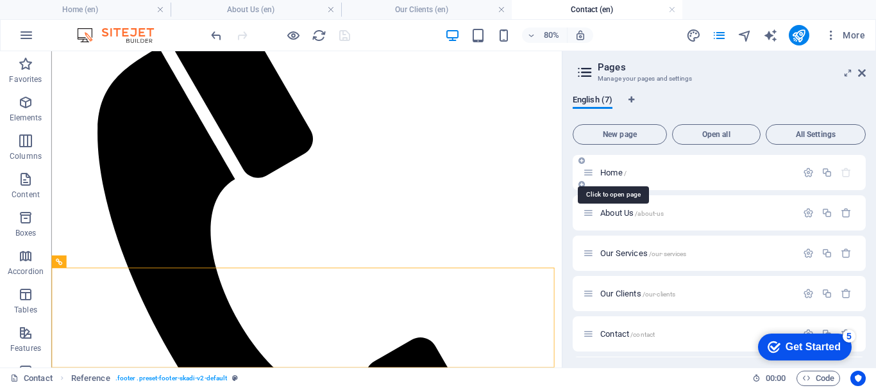
click at [612, 171] on span "Home /" at bounding box center [613, 173] width 26 height 10
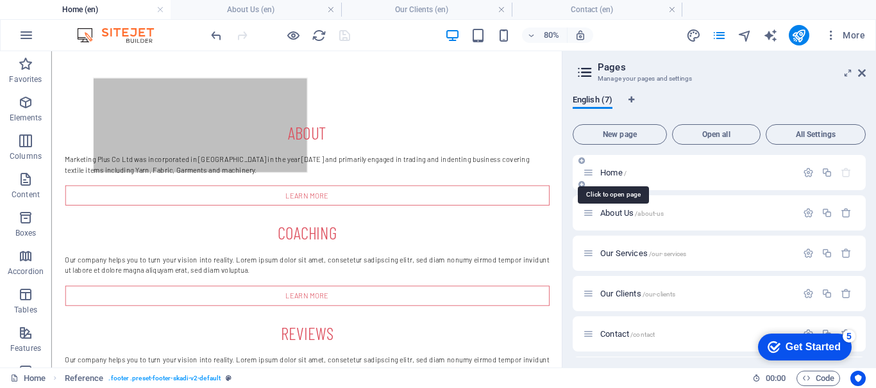
scroll to position [0, 0]
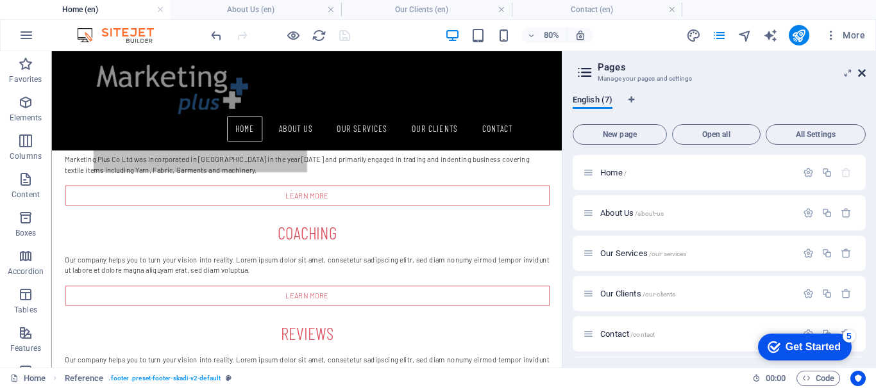
click at [796, 72] on icon at bounding box center [862, 73] width 8 height 10
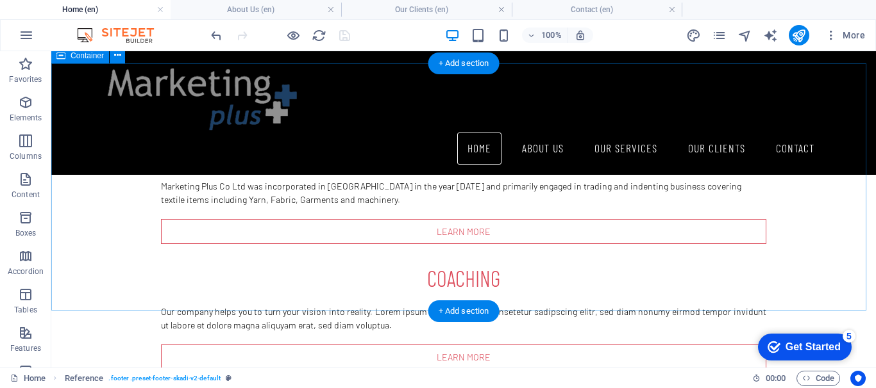
scroll to position [515, 0]
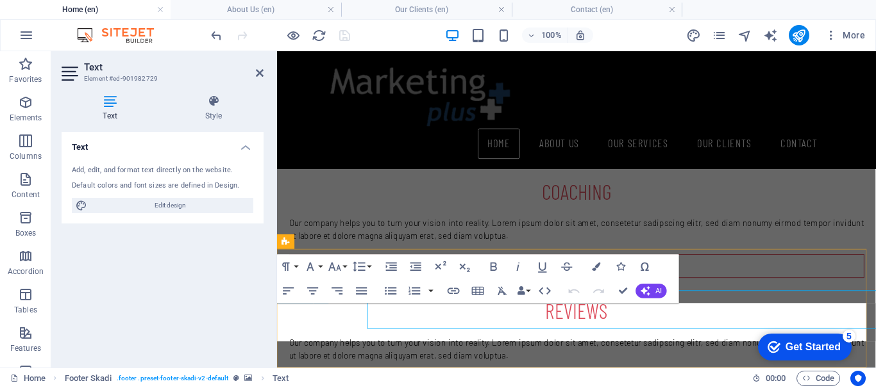
scroll to position [512, 0]
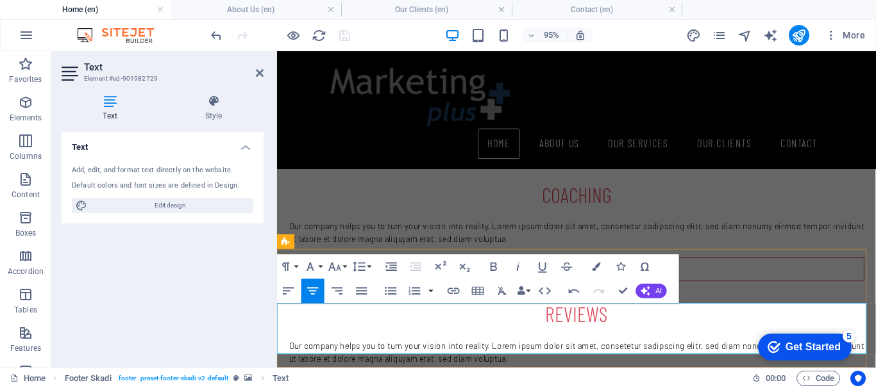
drag, startPoint x: 521, startPoint y: 323, endPoint x: 647, endPoint y: 319, distance: 125.7
click at [654, 288] on button "AI" at bounding box center [651, 291] width 31 height 15
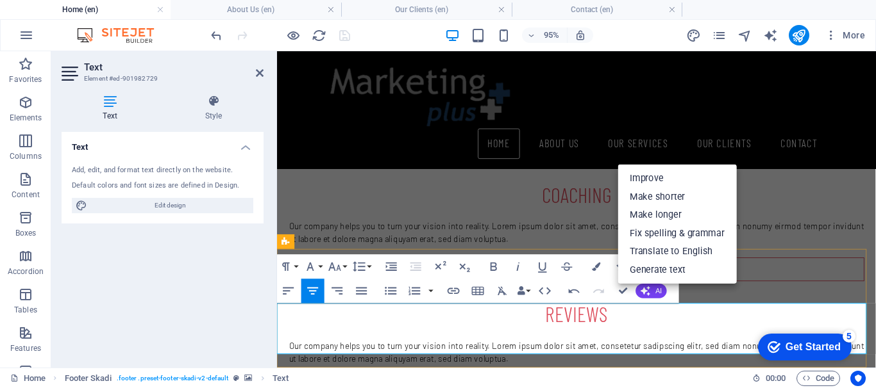
drag, startPoint x: 524, startPoint y: 324, endPoint x: 650, endPoint y: 329, distance: 125.8
click at [343, 265] on button "Font Size" at bounding box center [337, 267] width 23 height 24
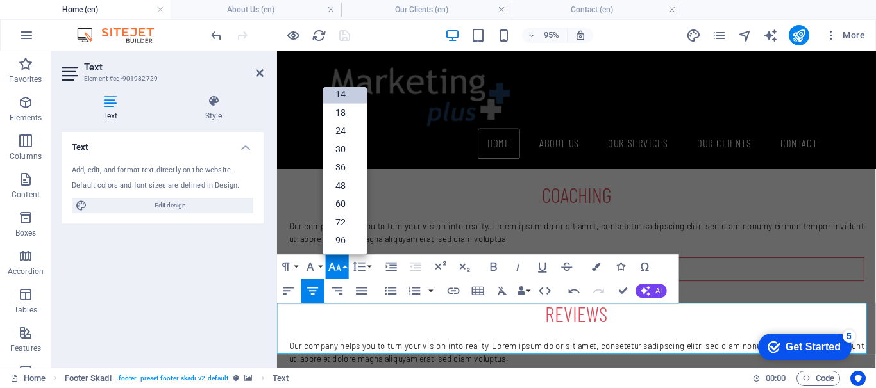
scroll to position [103, 0]
click at [340, 150] on link "30" at bounding box center [345, 149] width 44 height 19
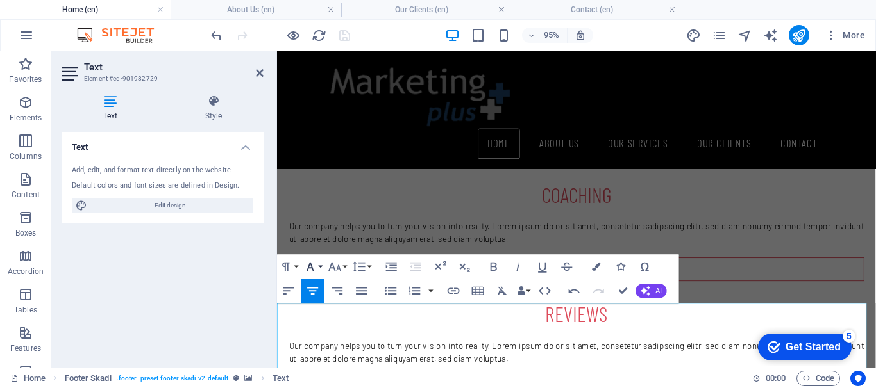
click at [315, 264] on icon "button" at bounding box center [310, 267] width 15 height 15
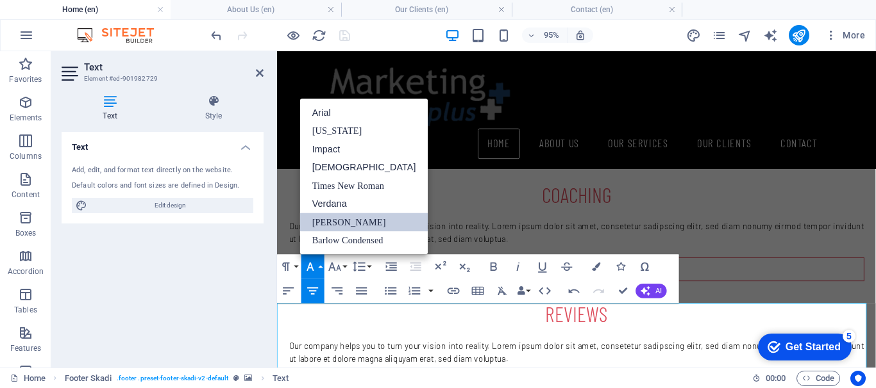
scroll to position [0, 0]
click at [334, 126] on link "[US_STATE]" at bounding box center [364, 131] width 128 height 18
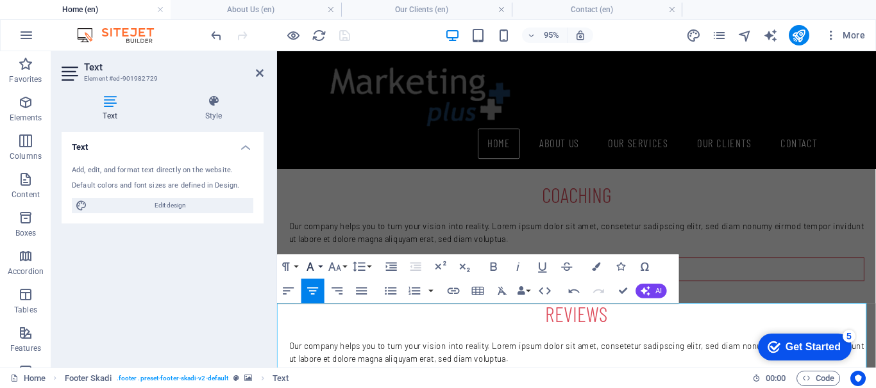
click at [315, 264] on icon "button" at bounding box center [310, 267] width 15 height 15
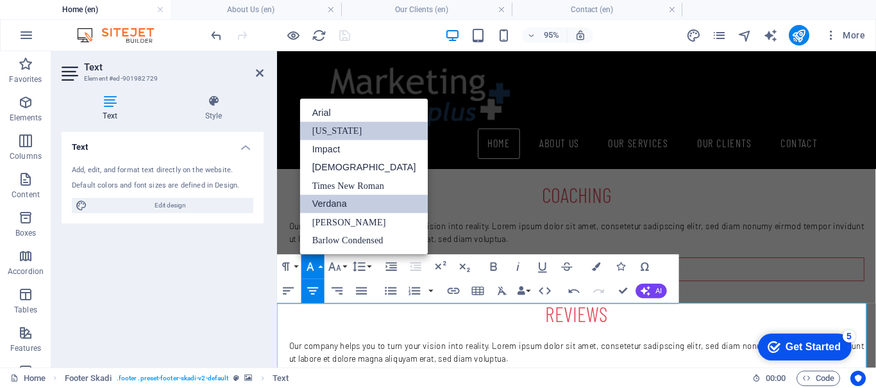
click at [326, 205] on link "Verdana" at bounding box center [364, 204] width 128 height 19
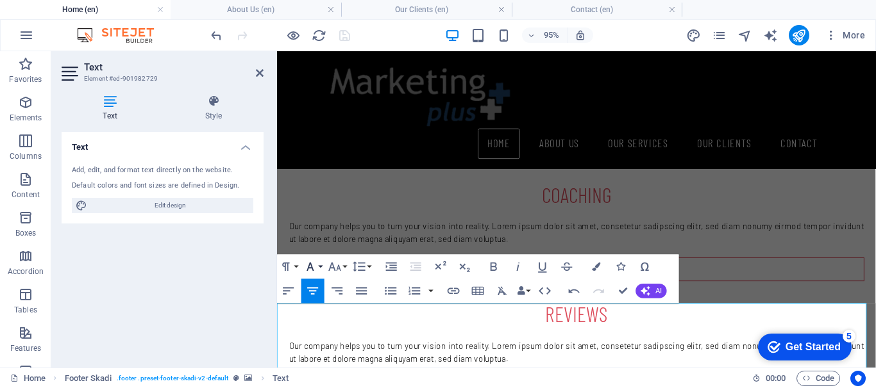
click at [317, 266] on icon "button" at bounding box center [310, 267] width 15 height 15
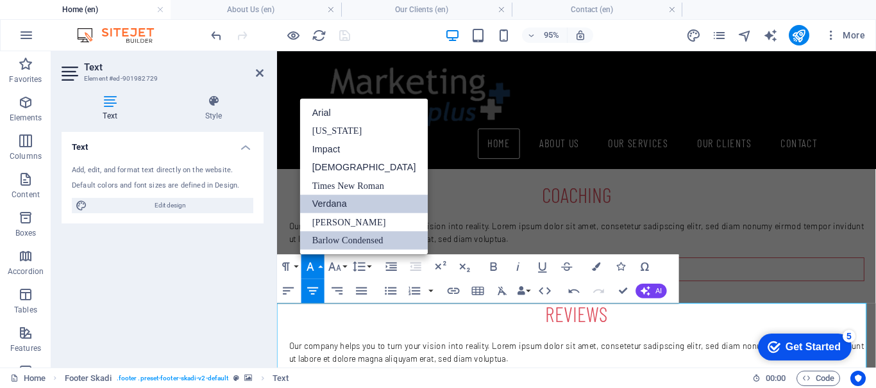
click at [342, 242] on link "Barlow Condensed" at bounding box center [364, 240] width 128 height 19
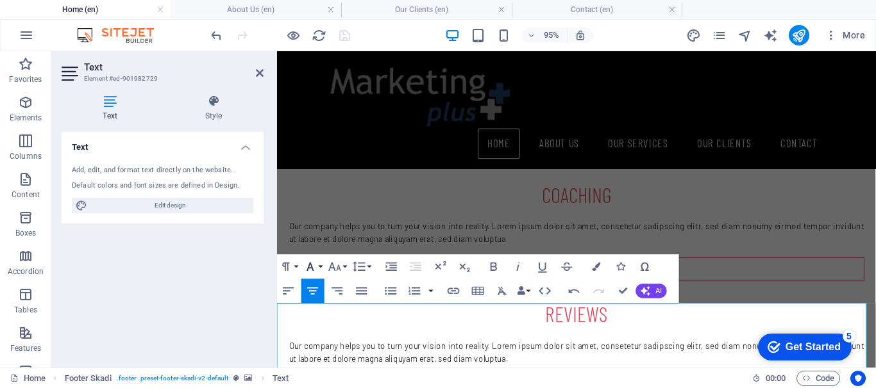
click at [318, 269] on button "Font Family" at bounding box center [312, 267] width 23 height 24
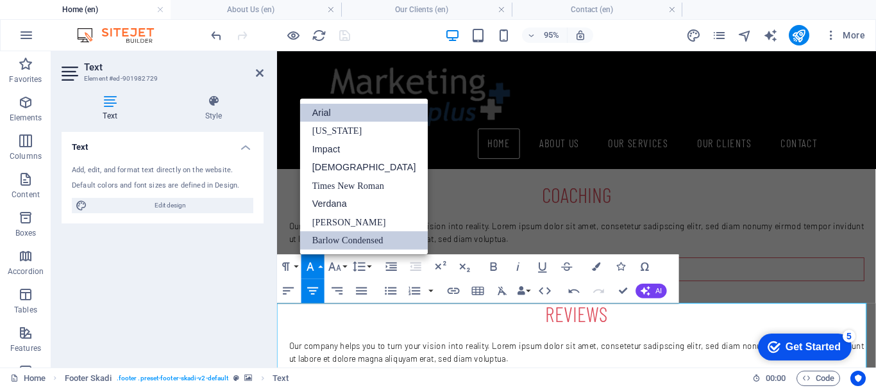
click at [317, 106] on link "Arial" at bounding box center [364, 113] width 128 height 19
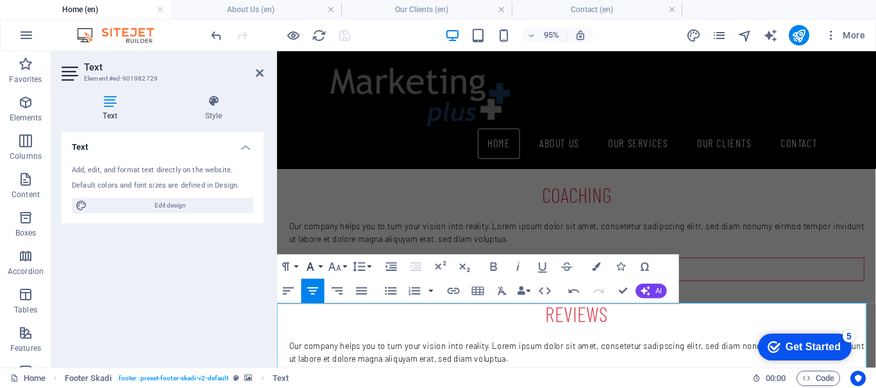
click at [316, 270] on icon "button" at bounding box center [310, 267] width 15 height 15
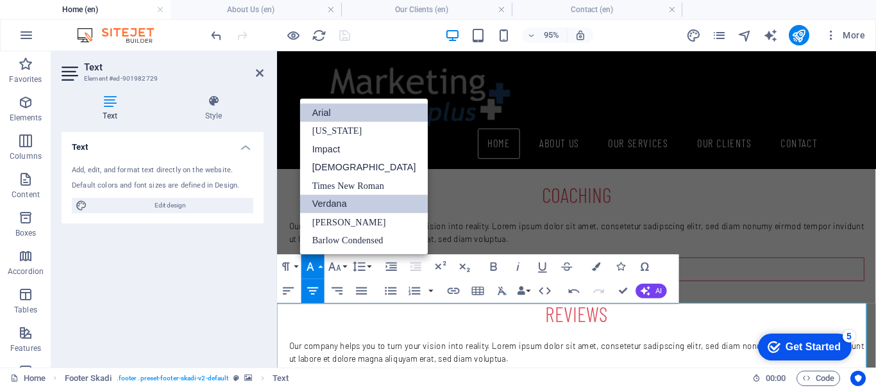
click at [328, 208] on link "Verdana" at bounding box center [364, 204] width 128 height 19
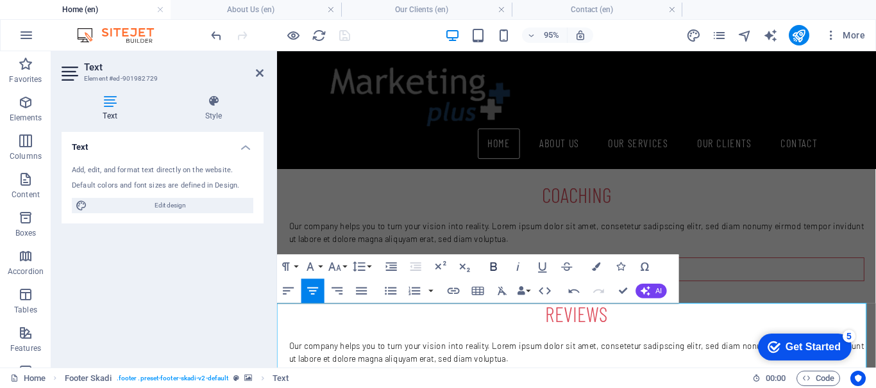
click at [495, 266] on icon "button" at bounding box center [493, 267] width 6 height 8
click at [513, 267] on icon "button" at bounding box center [518, 267] width 15 height 15
drag, startPoint x: 260, startPoint y: 75, endPoint x: 226, endPoint y: 46, distance: 45.0
click at [260, 74] on icon at bounding box center [260, 73] width 8 height 10
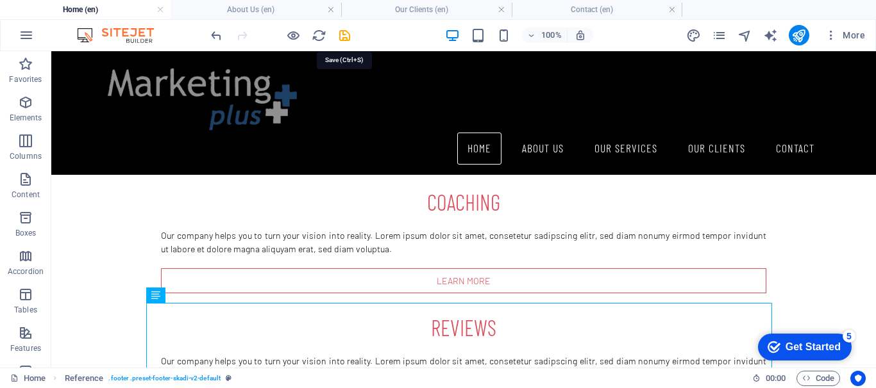
click at [344, 37] on icon "save" at bounding box center [344, 35] width 15 height 15
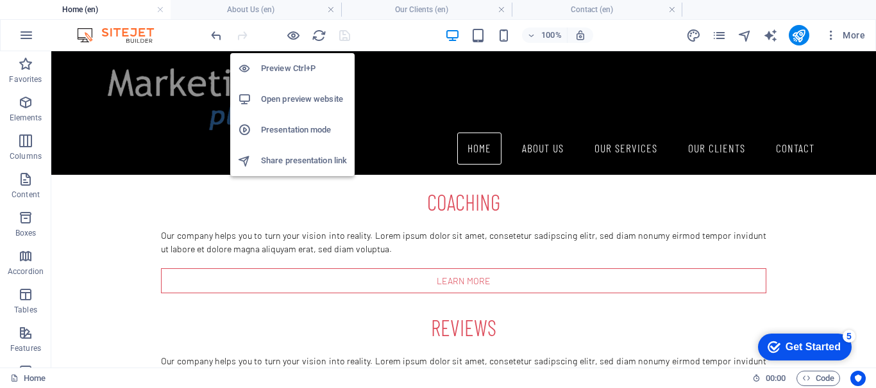
click at [296, 99] on h6 "Open preview website" at bounding box center [304, 99] width 86 height 15
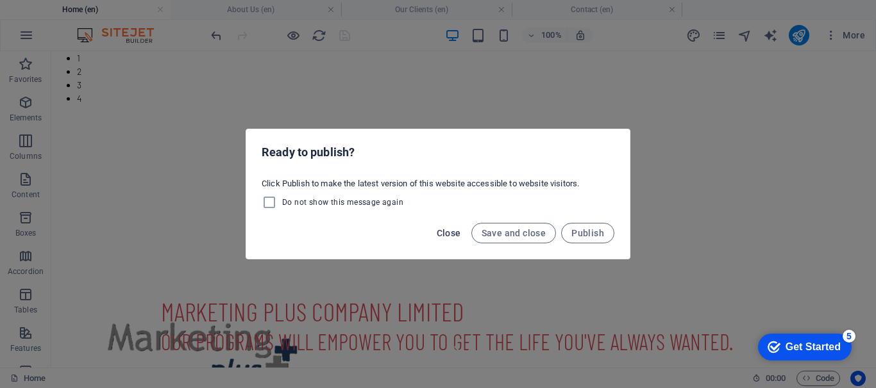
click at [454, 235] on span "Close" at bounding box center [449, 233] width 24 height 10
